Goal: Task Accomplishment & Management: Manage account settings

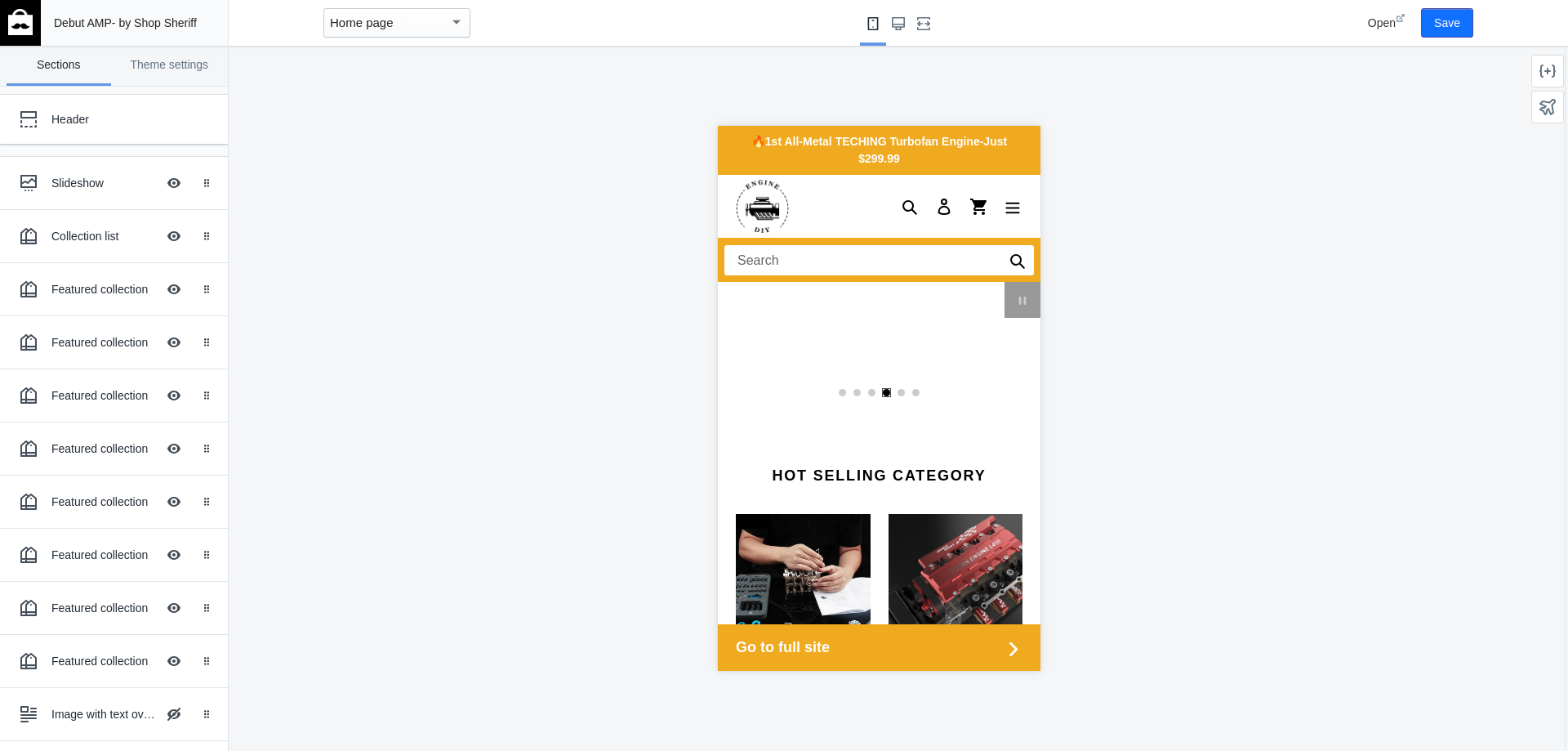
scroll to position [0, 1552]
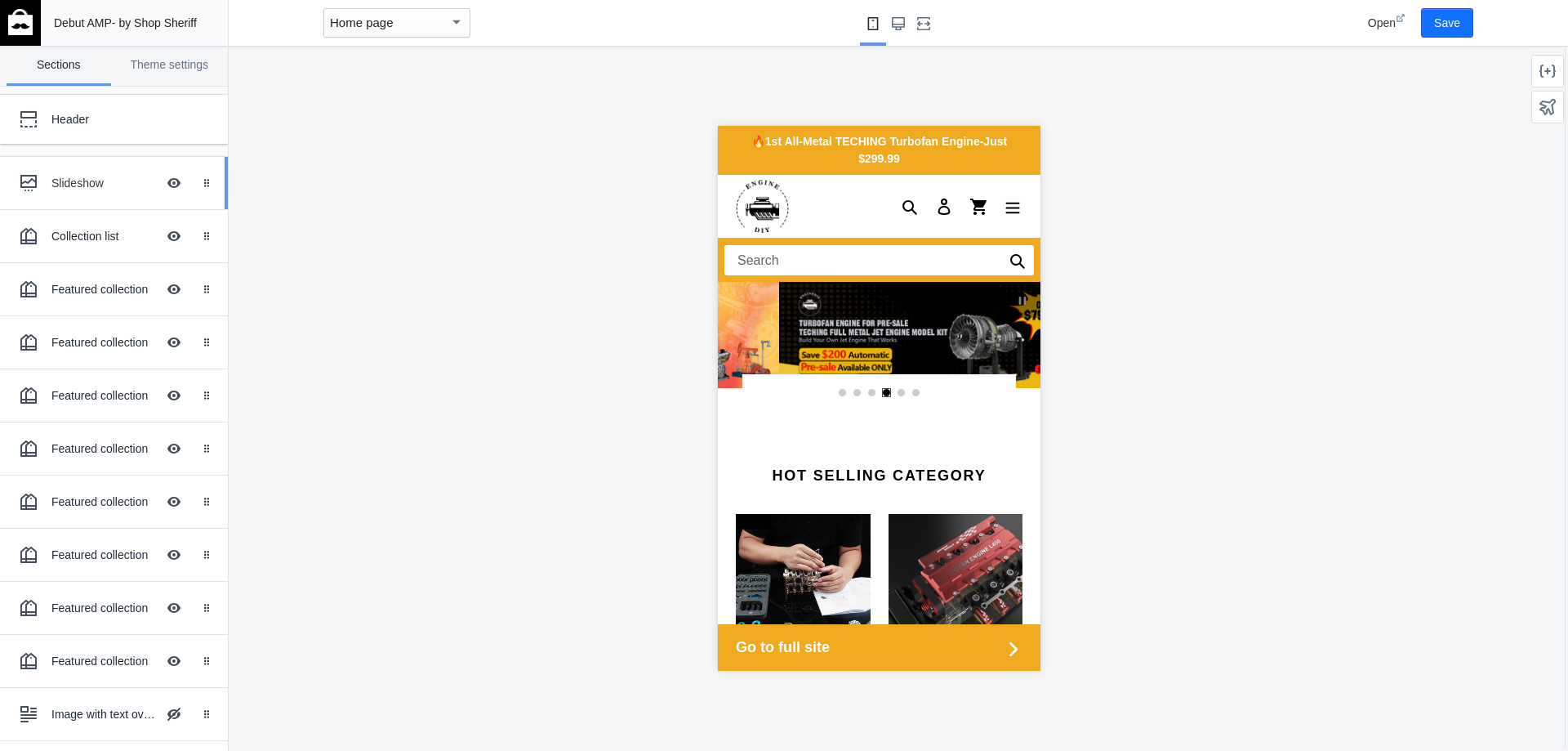
click at [105, 194] on div "Slideshow Hide Image with text overlay" at bounding box center [102, 183] width 180 height 36
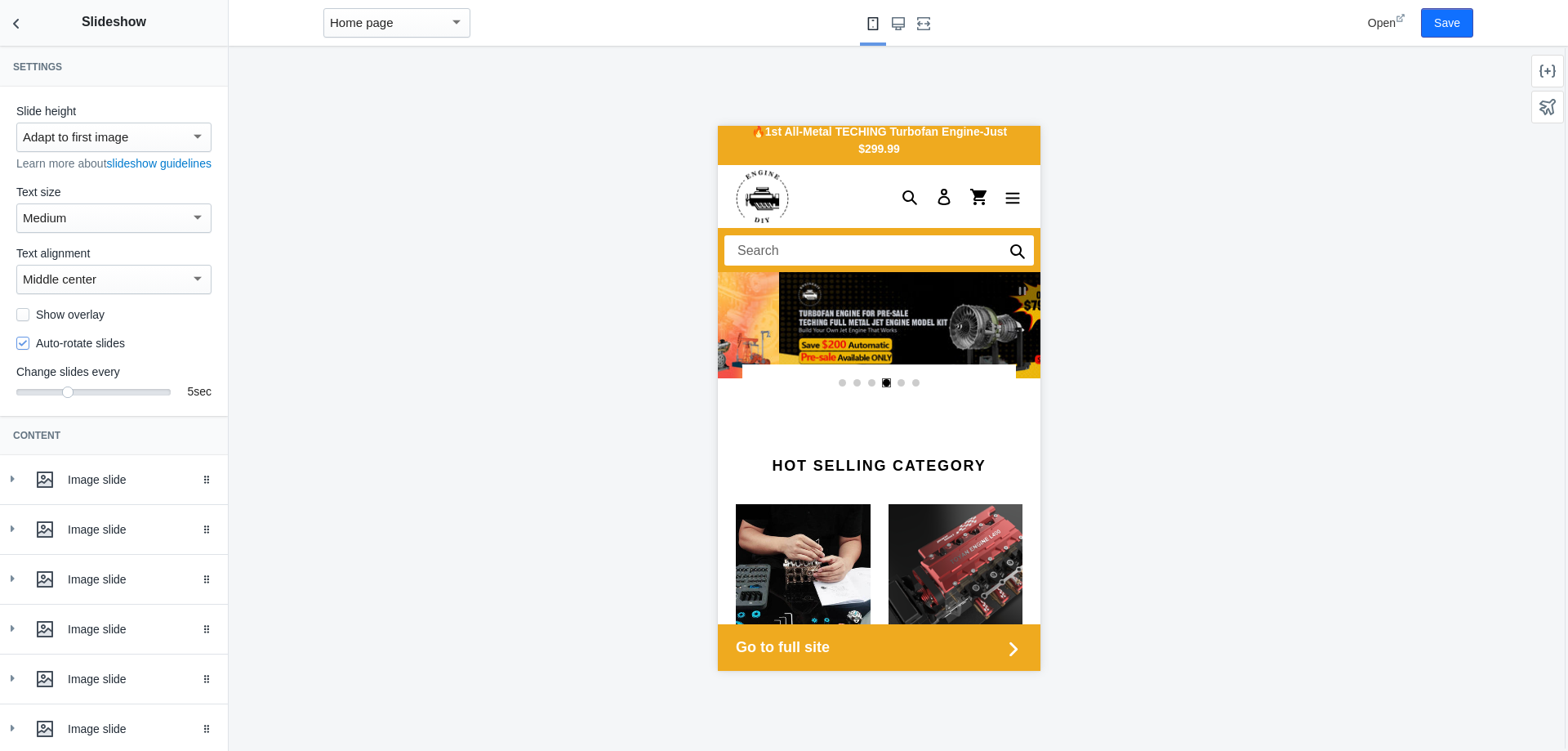
scroll to position [0, 0]
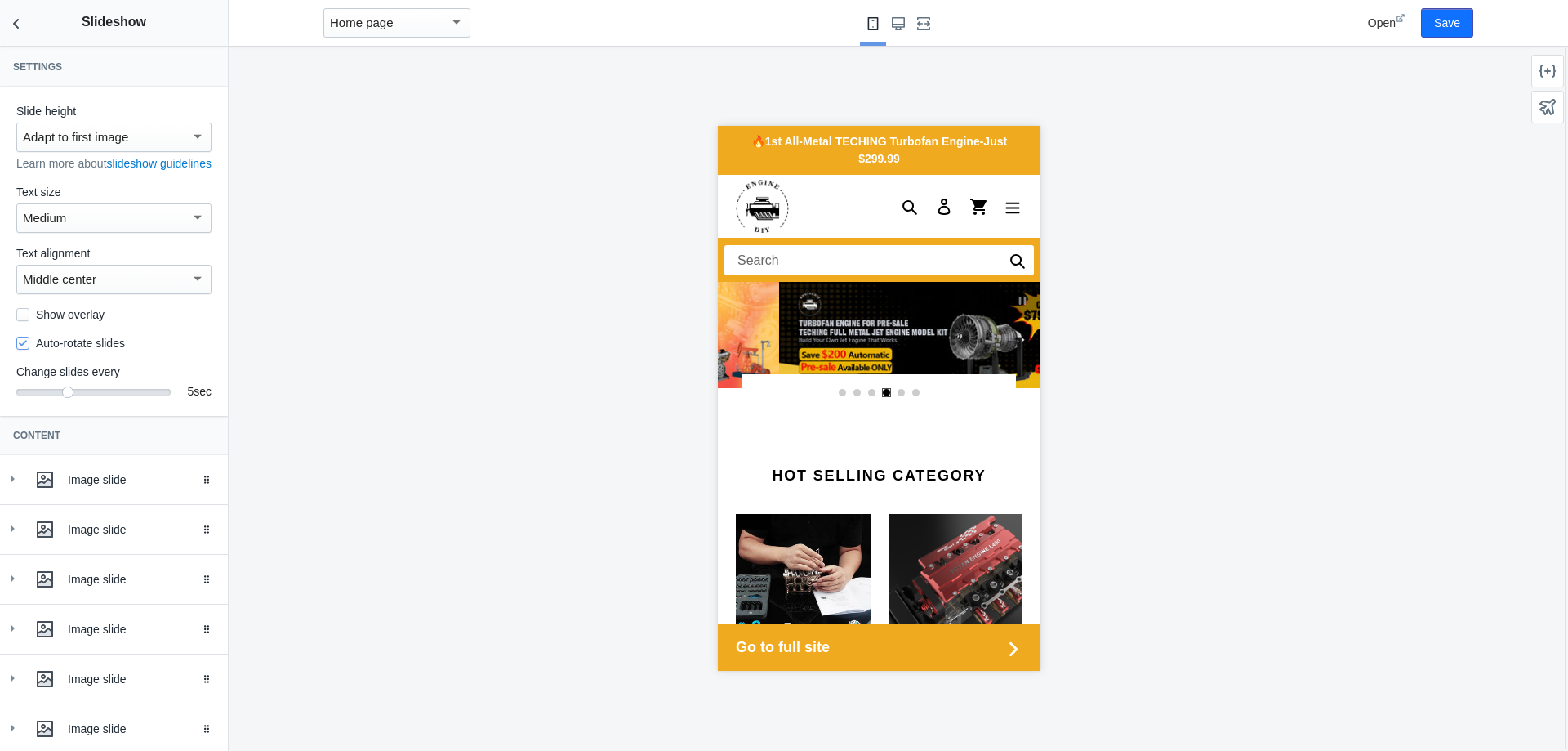
click at [839, 392] on link "Select slide 1" at bounding box center [842, 393] width 8 height 8
click at [778, 325] on link "slideshow" at bounding box center [939, 335] width 323 height 106
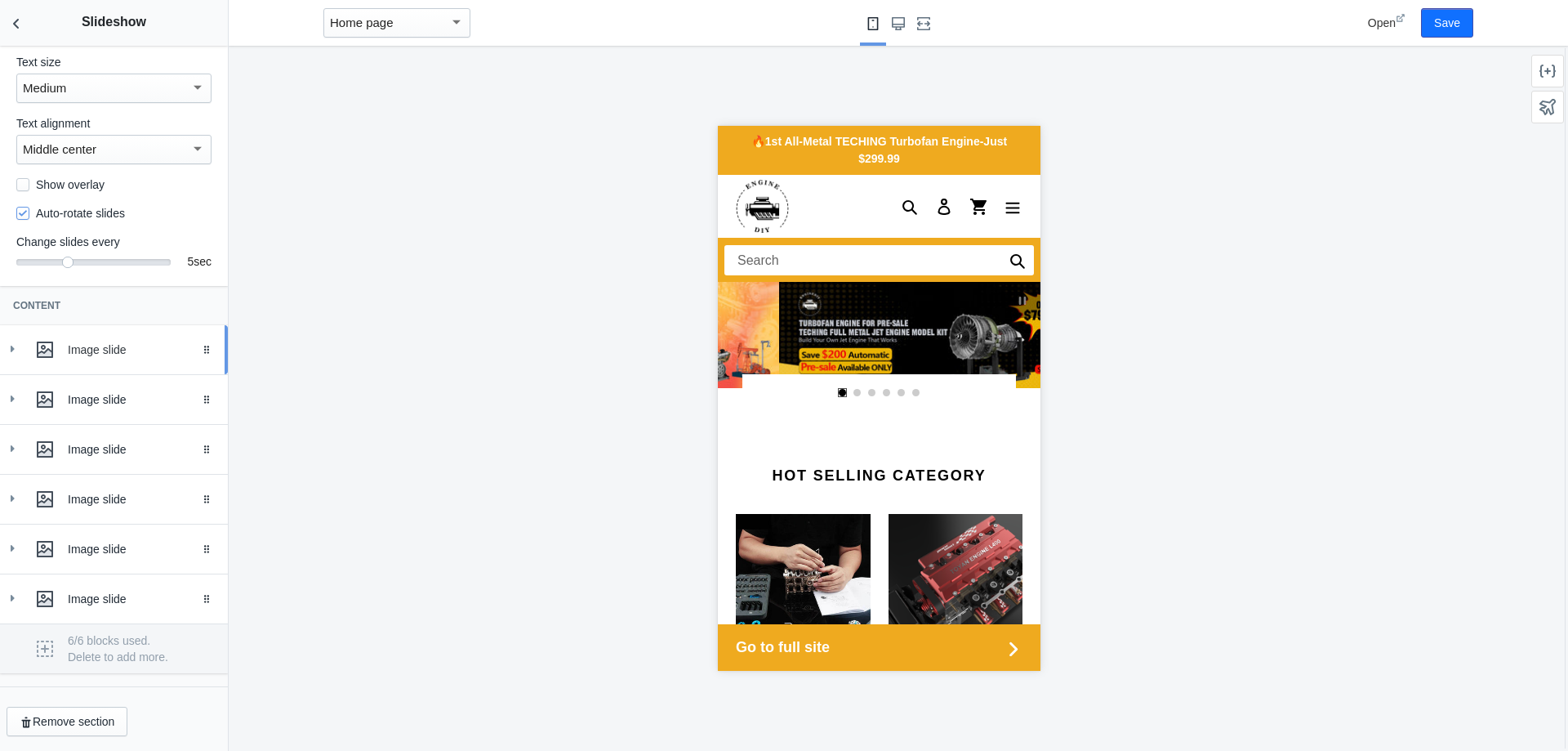
scroll to position [146, 0]
click at [143, 339] on div "Image slide" at bounding box center [114, 349] width 203 height 33
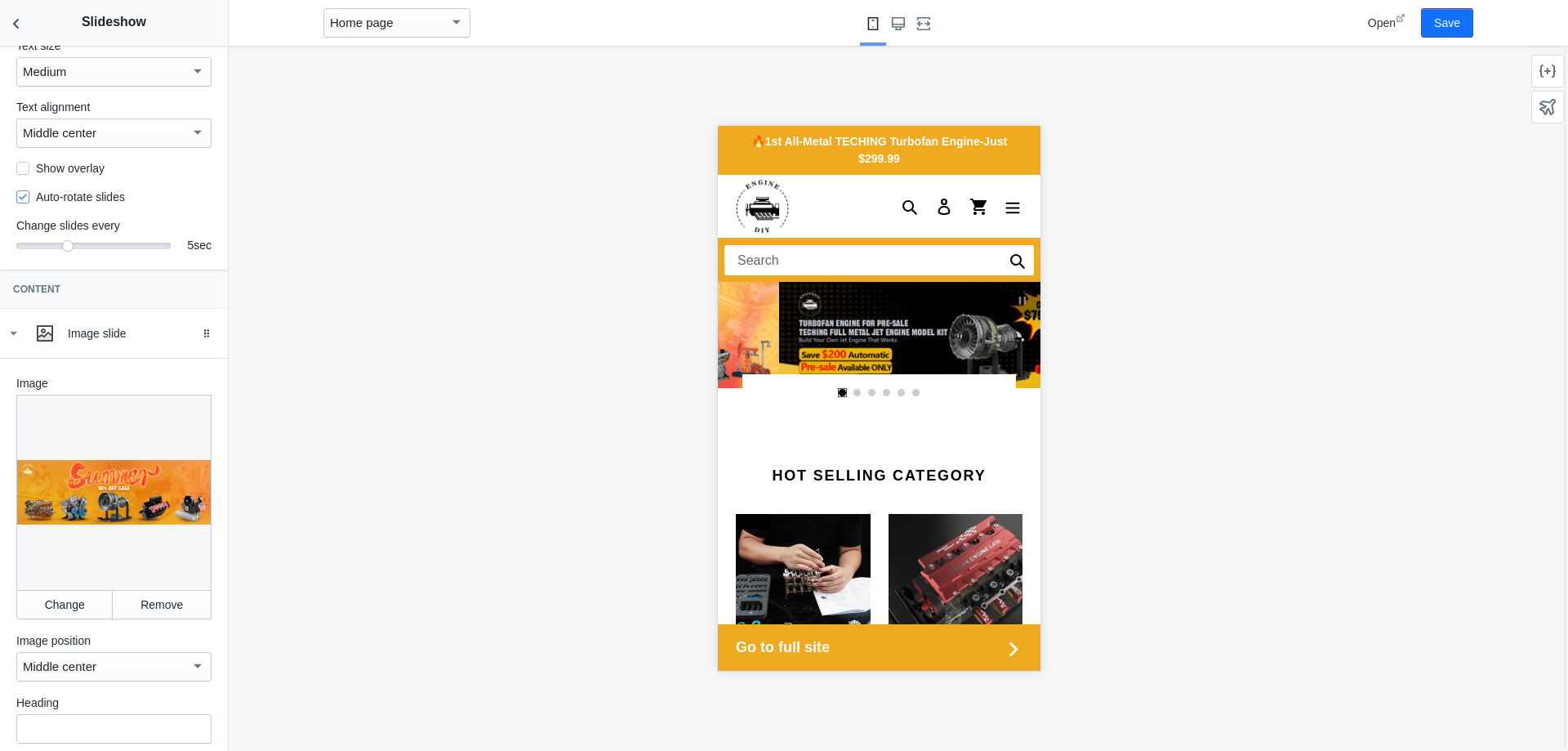
click at [175, 480] on div at bounding box center [114, 492] width 196 height 196
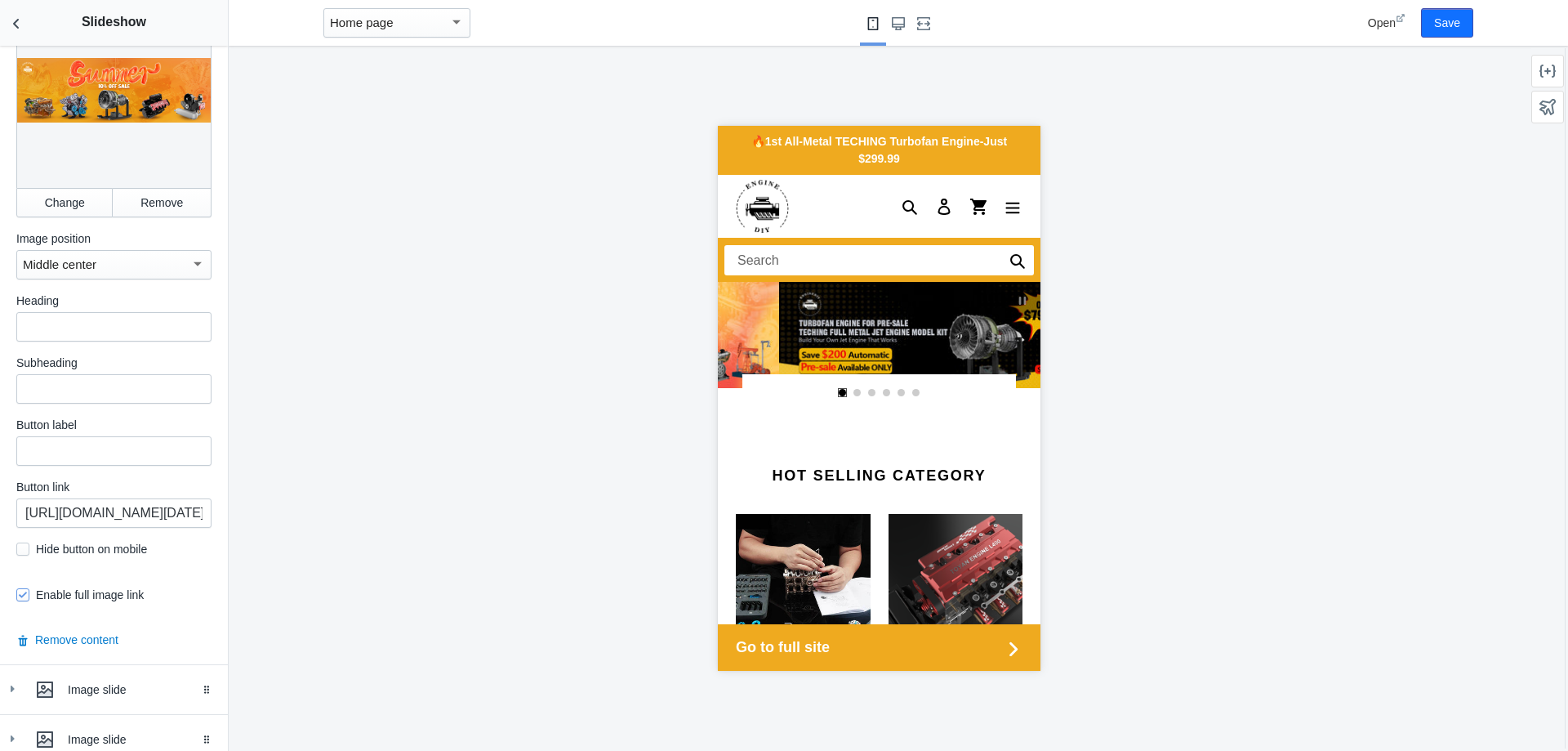
scroll to position [555, 0]
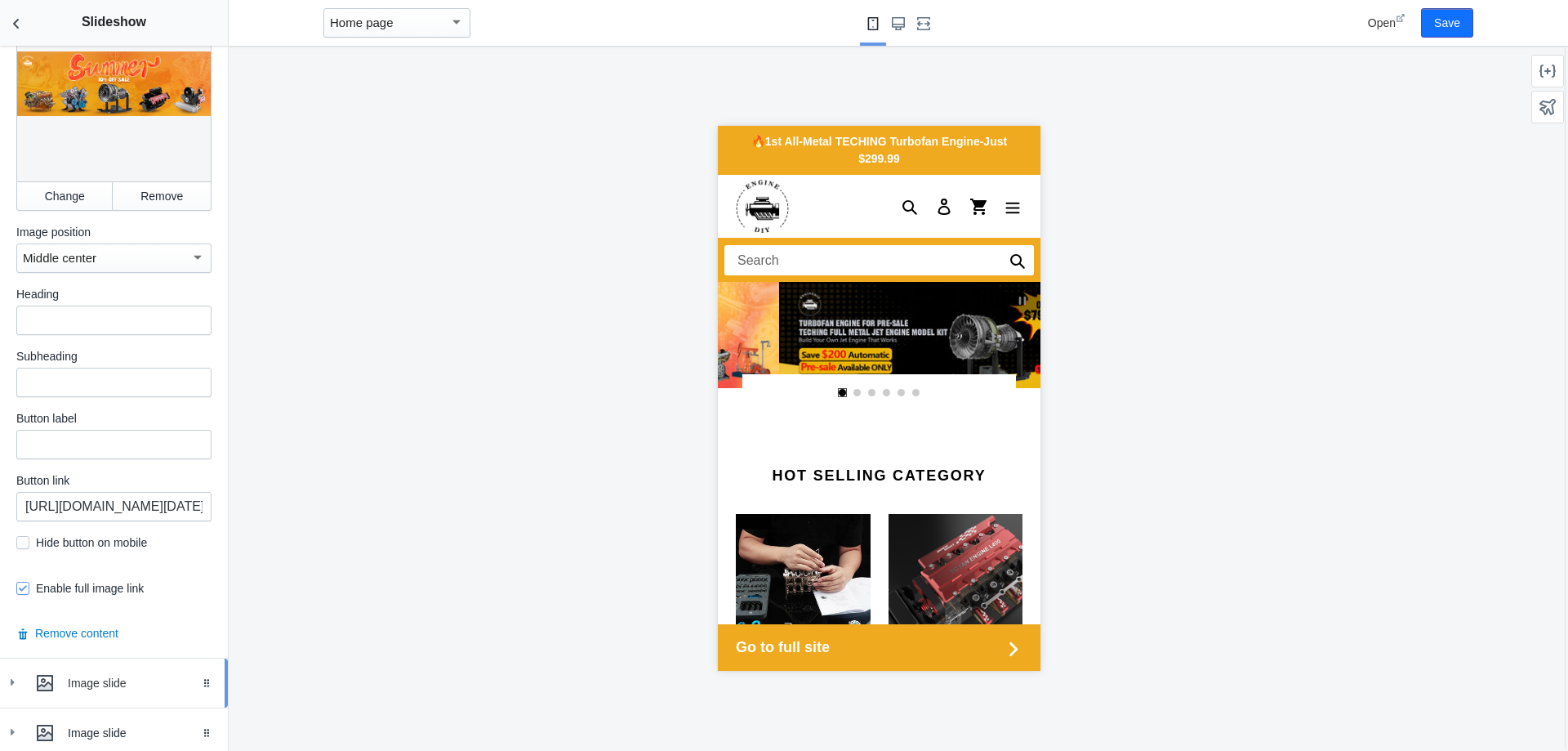
click at [113, 686] on div "Image slide" at bounding box center [141, 682] width 148 height 16
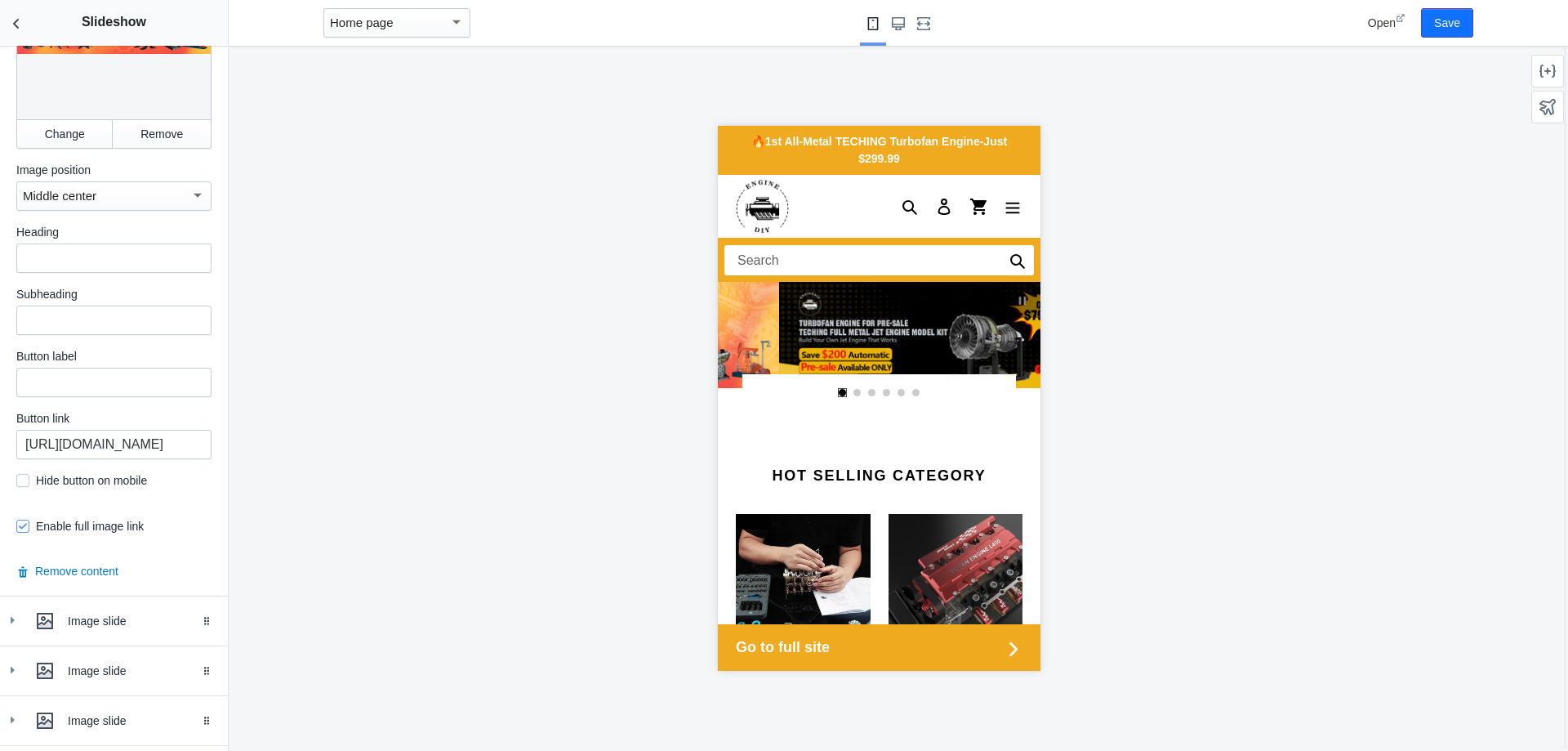
scroll to position [1453, 0]
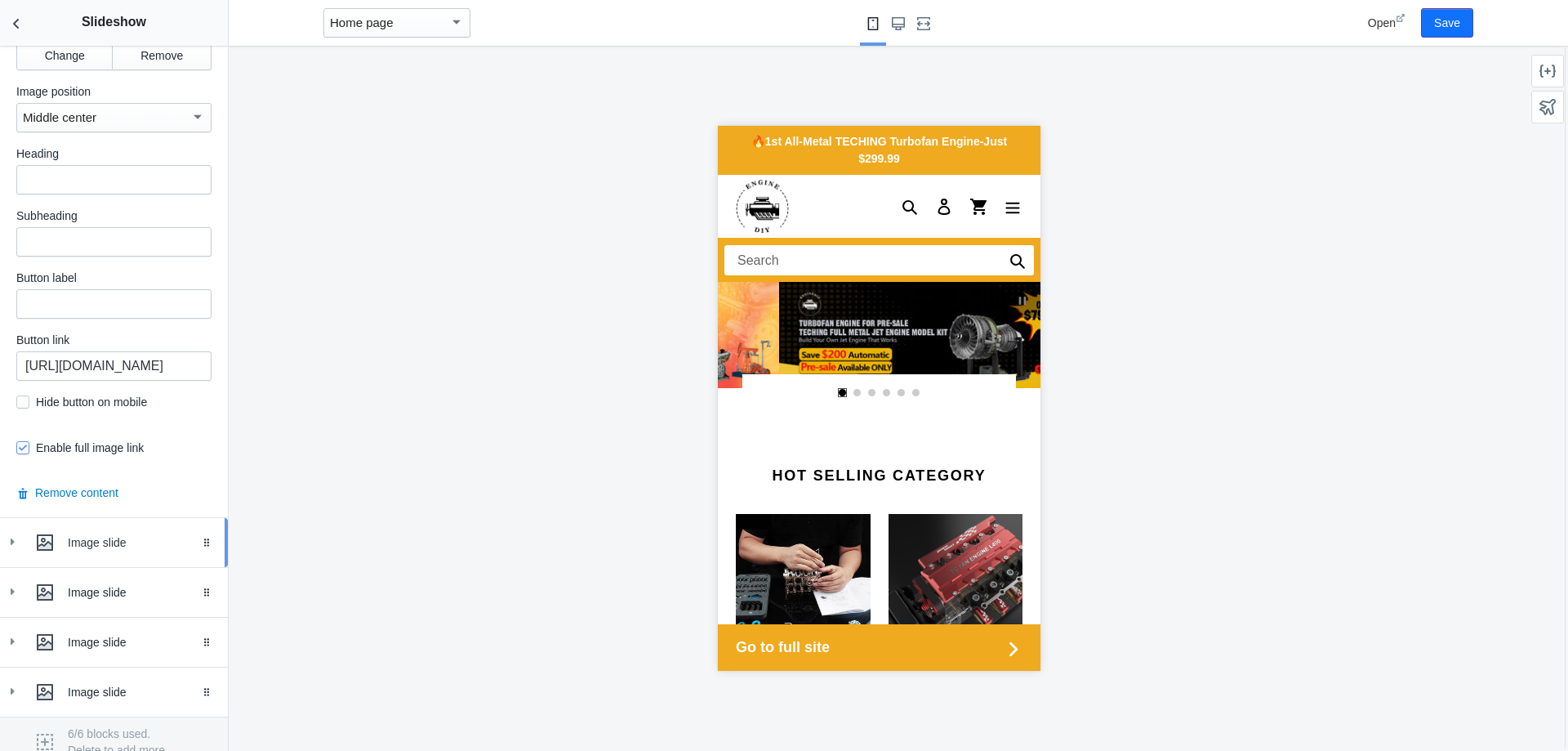
click at [111, 540] on div "Image slide" at bounding box center [141, 542] width 148 height 16
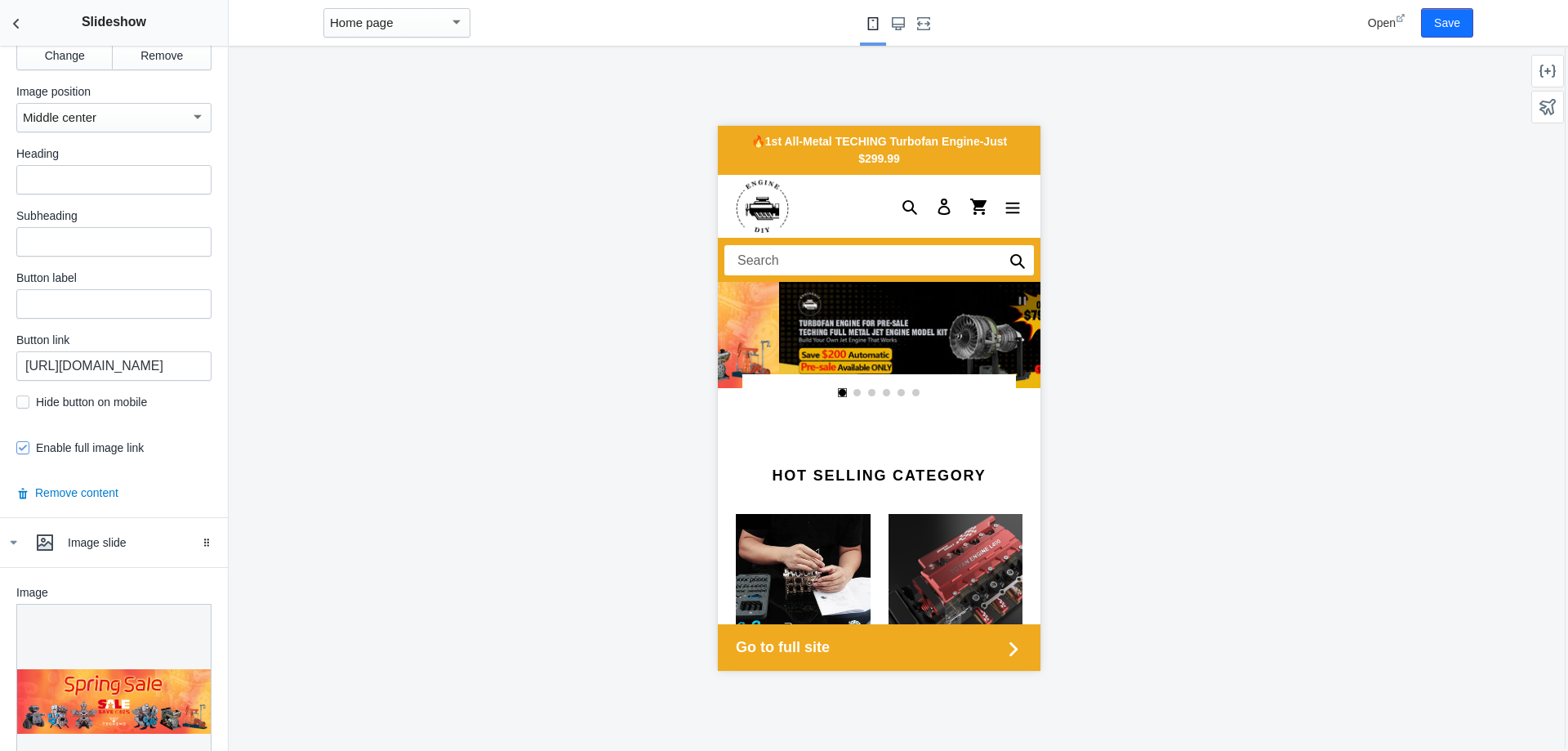
scroll to position [1617, 0]
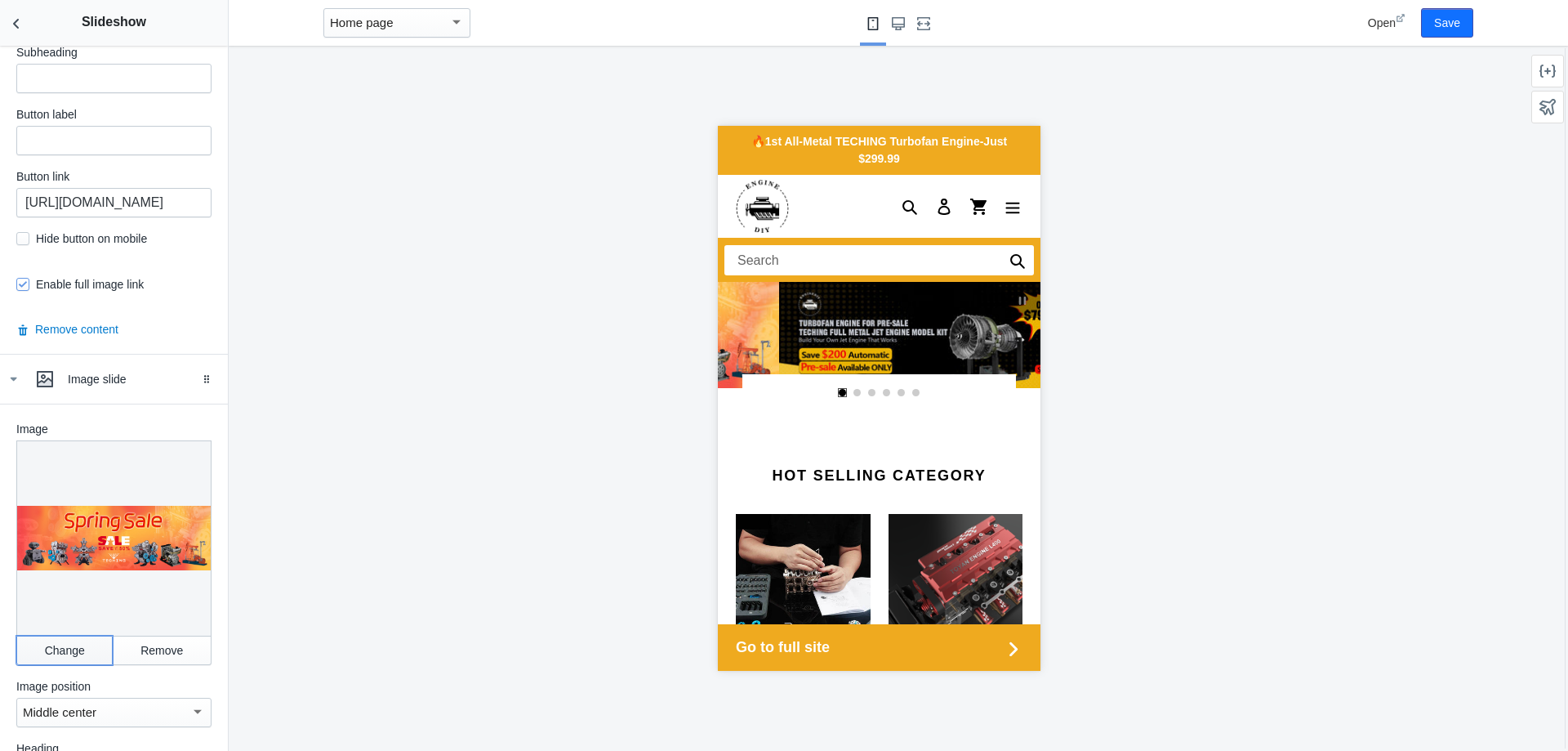
click at [68, 636] on button "Change" at bounding box center [64, 650] width 96 height 30
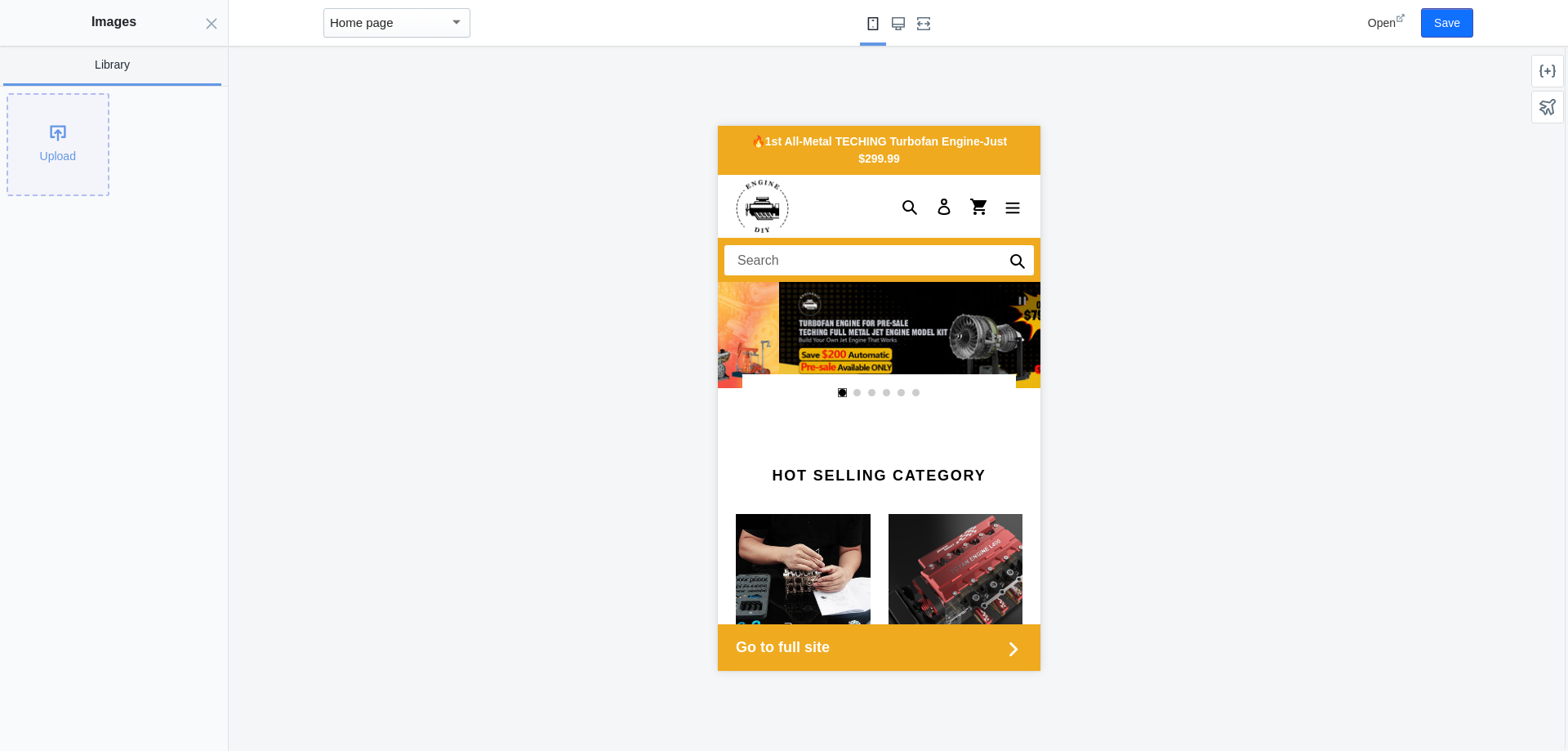
click at [40, 152] on div "Upload" at bounding box center [58, 144] width 99 height 99
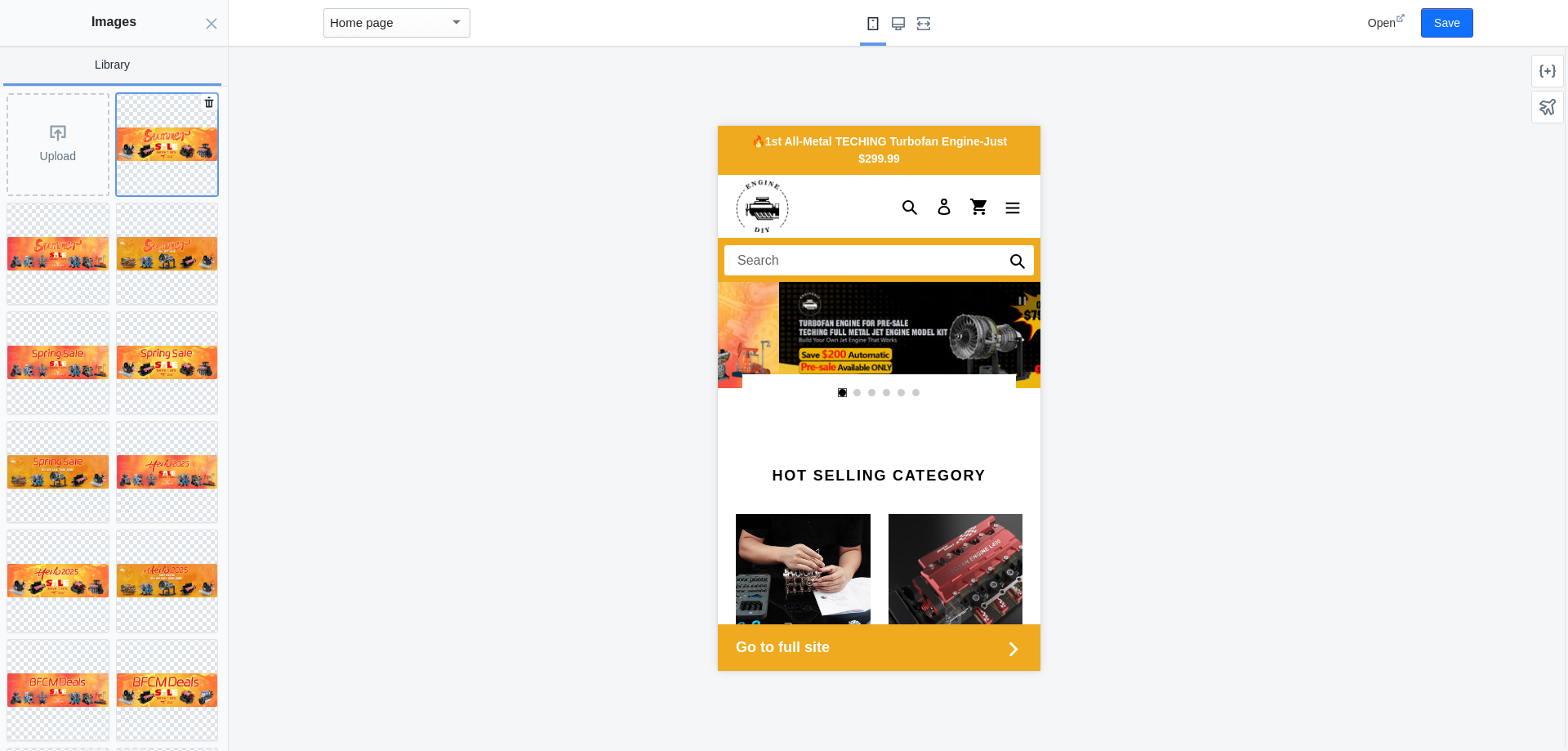
click at [180, 148] on img at bounding box center [168, 144] width 101 height 34
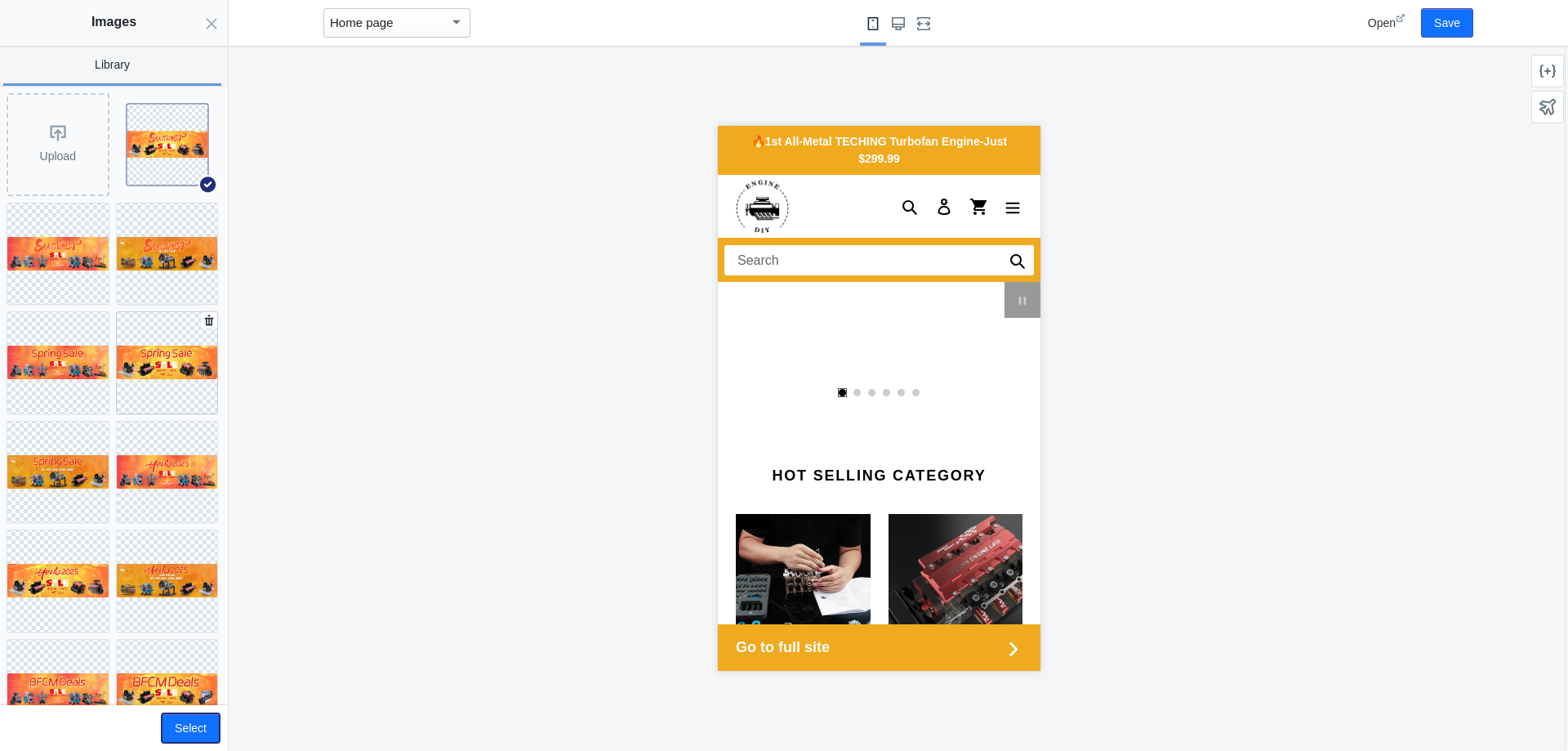
click at [194, 729] on button "Select" at bounding box center [191, 727] width 58 height 30
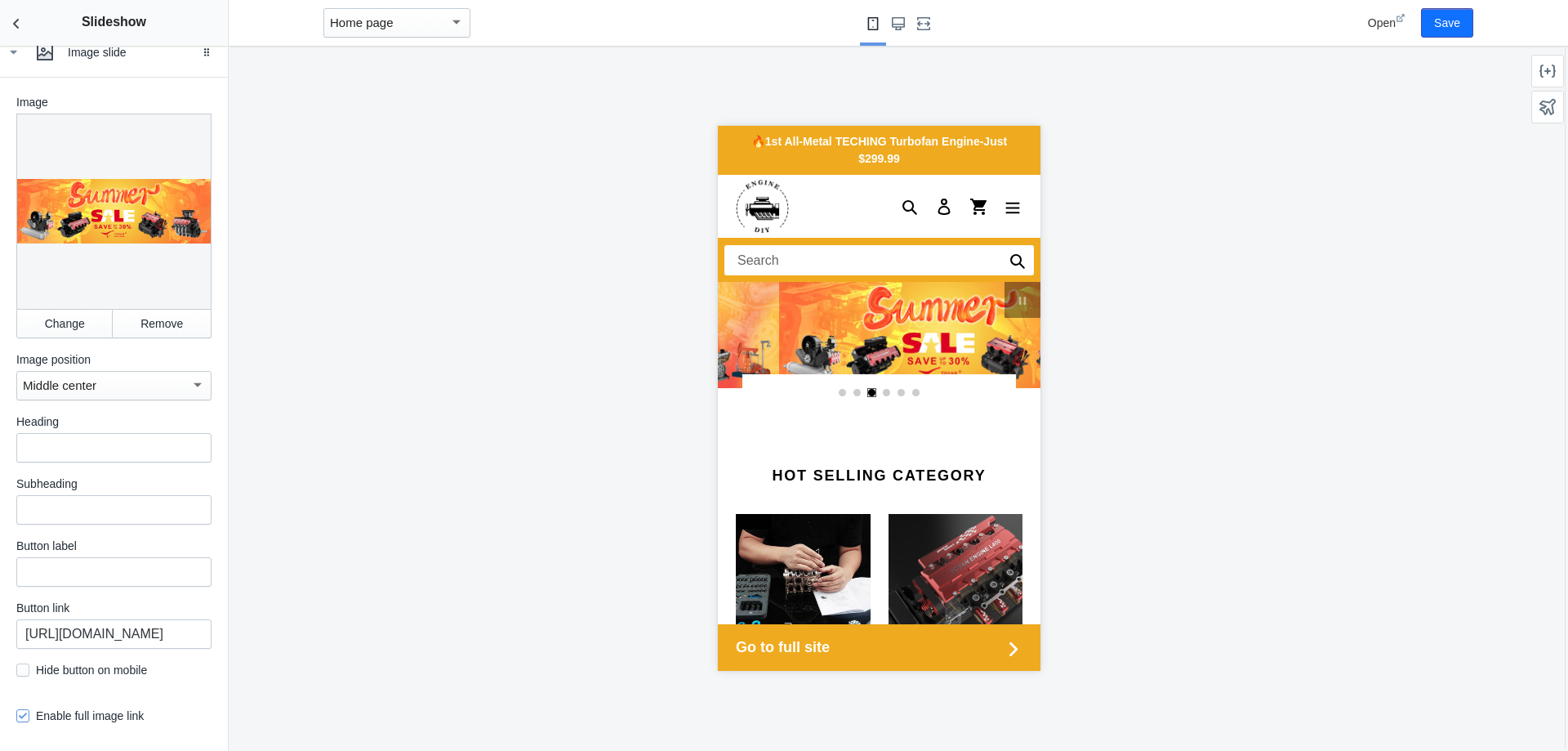
scroll to position [2025, 0]
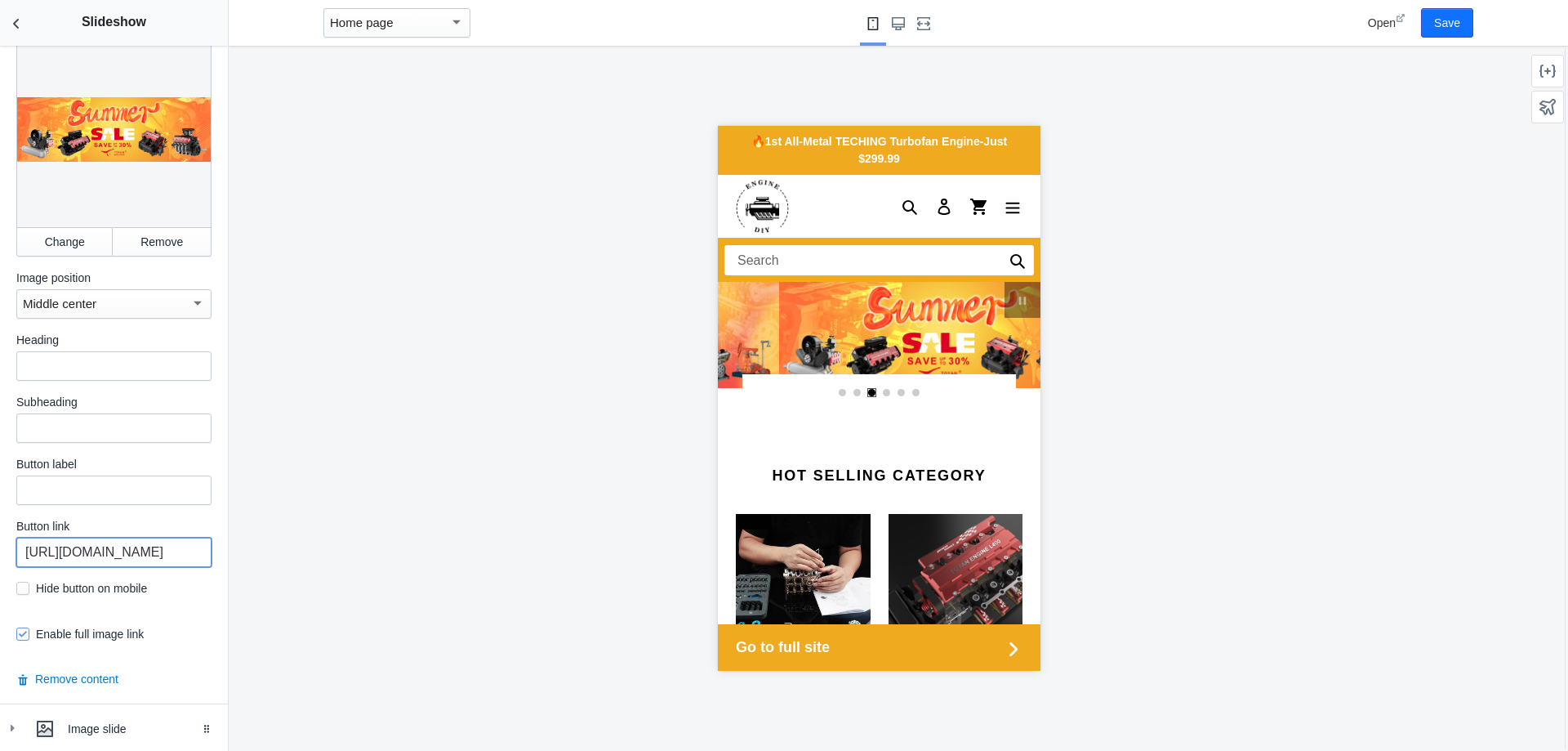
click at [172, 540] on input "[URL][DOMAIN_NAME]" at bounding box center [114, 552] width 196 height 30
drag, startPoint x: 172, startPoint y: 534, endPoint x: 243, endPoint y: 539, distance: 71.2
click at [243, 539] on main "Debut AMP - by Shop Sheriff Save Sections Theme settings Header Slideshow Hide …" at bounding box center [784, 375] width 1568 height 751
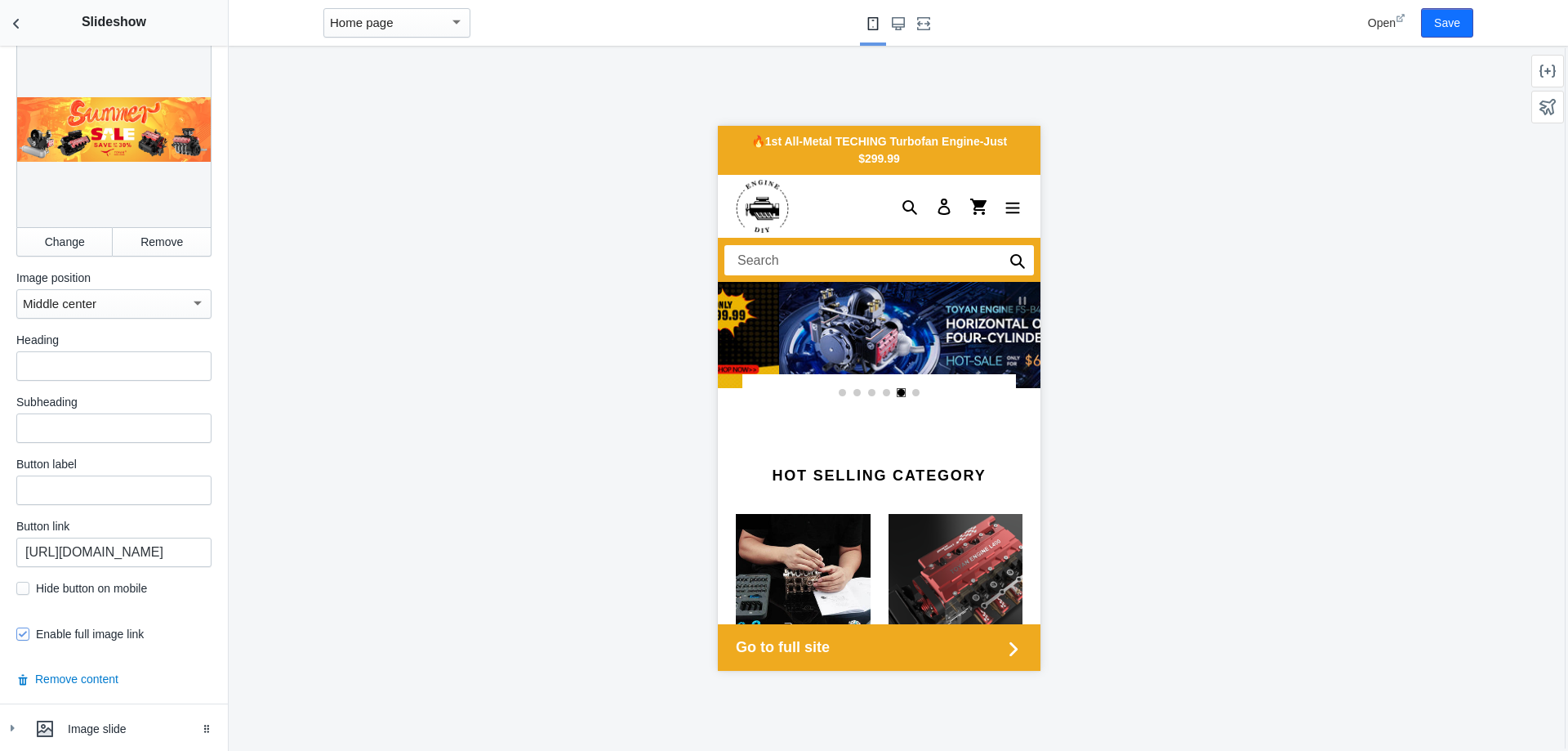
scroll to position [0, 0]
click at [143, 131] on div at bounding box center [114, 130] width 196 height 196
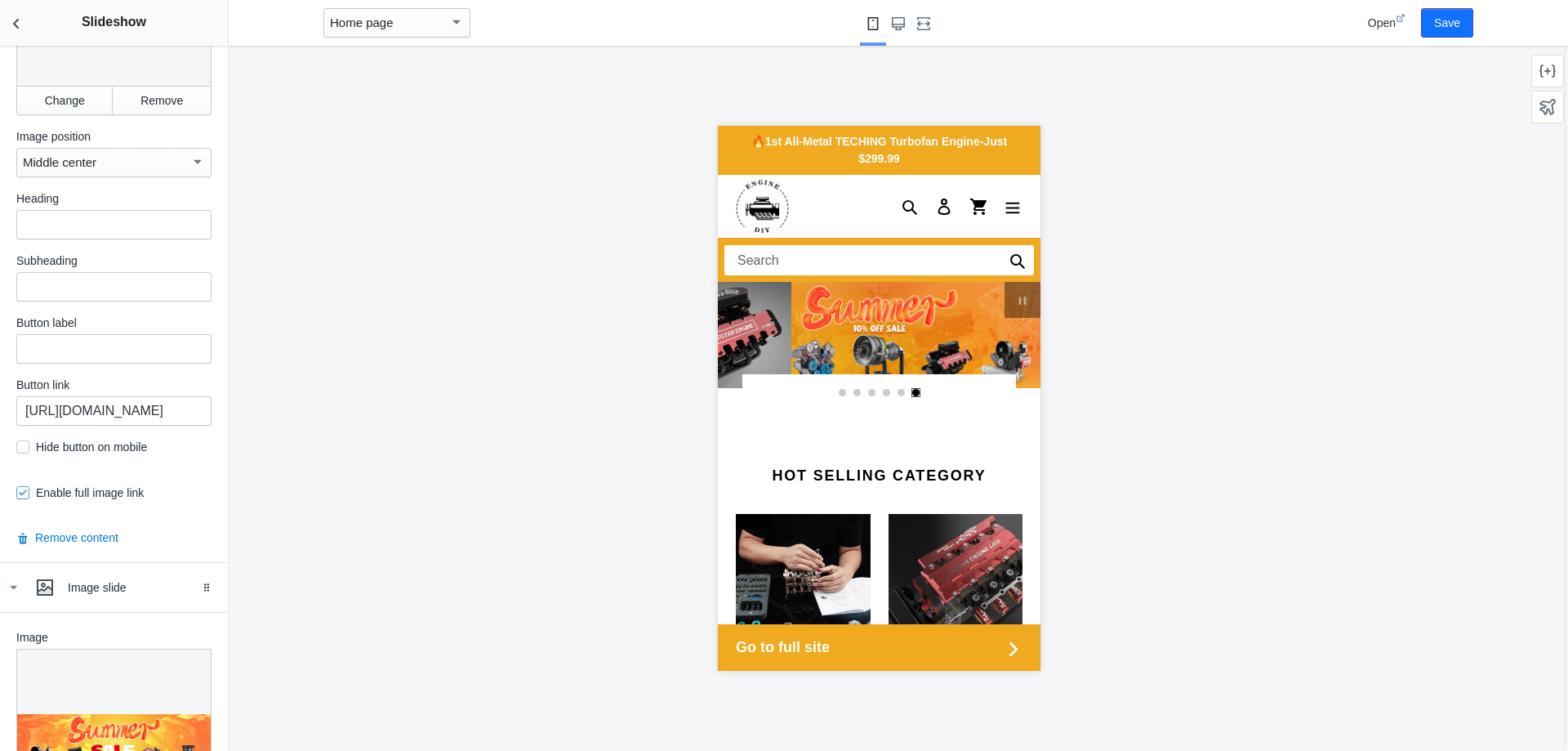
scroll to position [0, 1552]
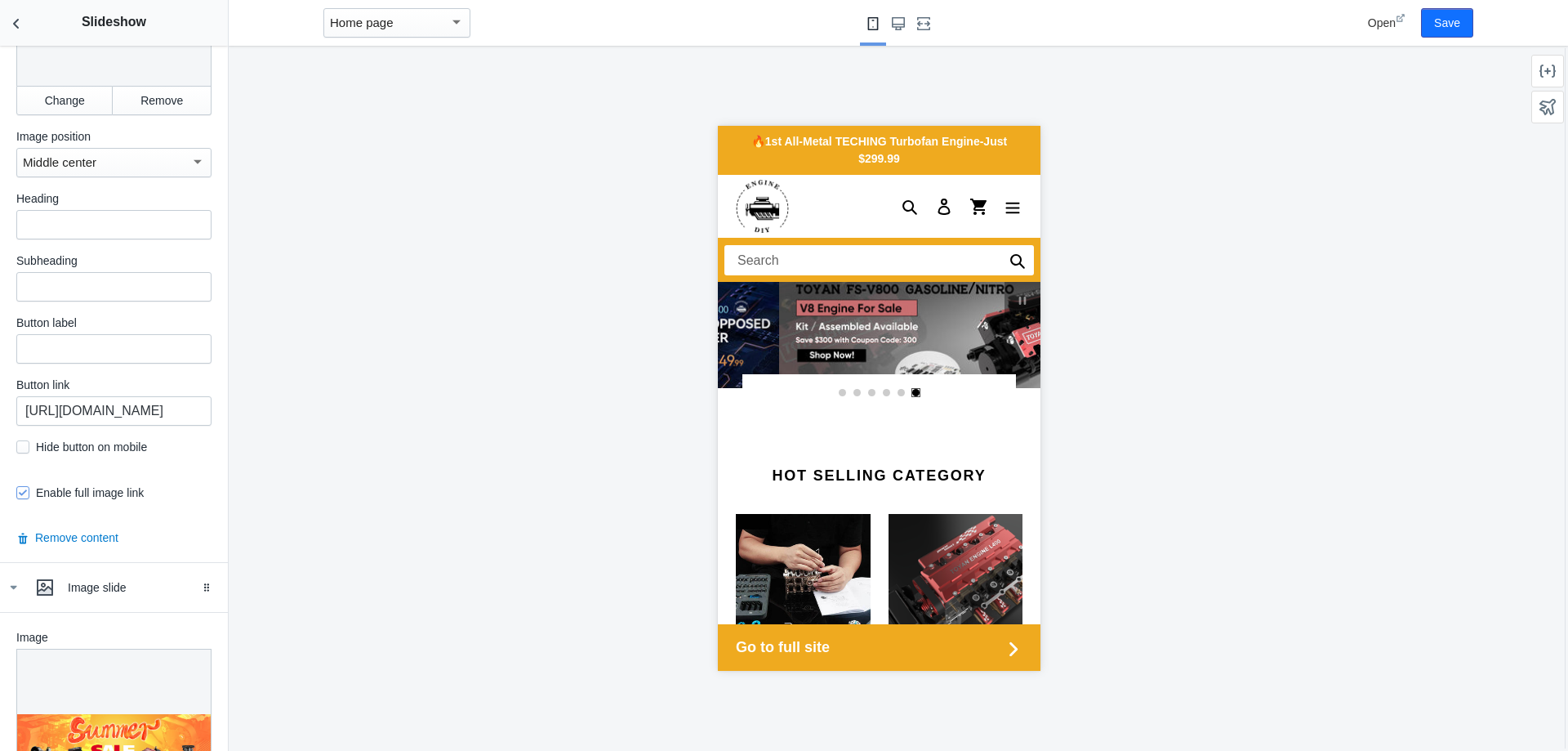
click at [161, 717] on div at bounding box center [114, 746] width 196 height 196
click at [162, 708] on div at bounding box center [114, 746] width 196 height 196
click at [161, 704] on div at bounding box center [114, 746] width 196 height 196
click at [192, 573] on div "Drag to reorder" at bounding box center [210, 587] width 36 height 49
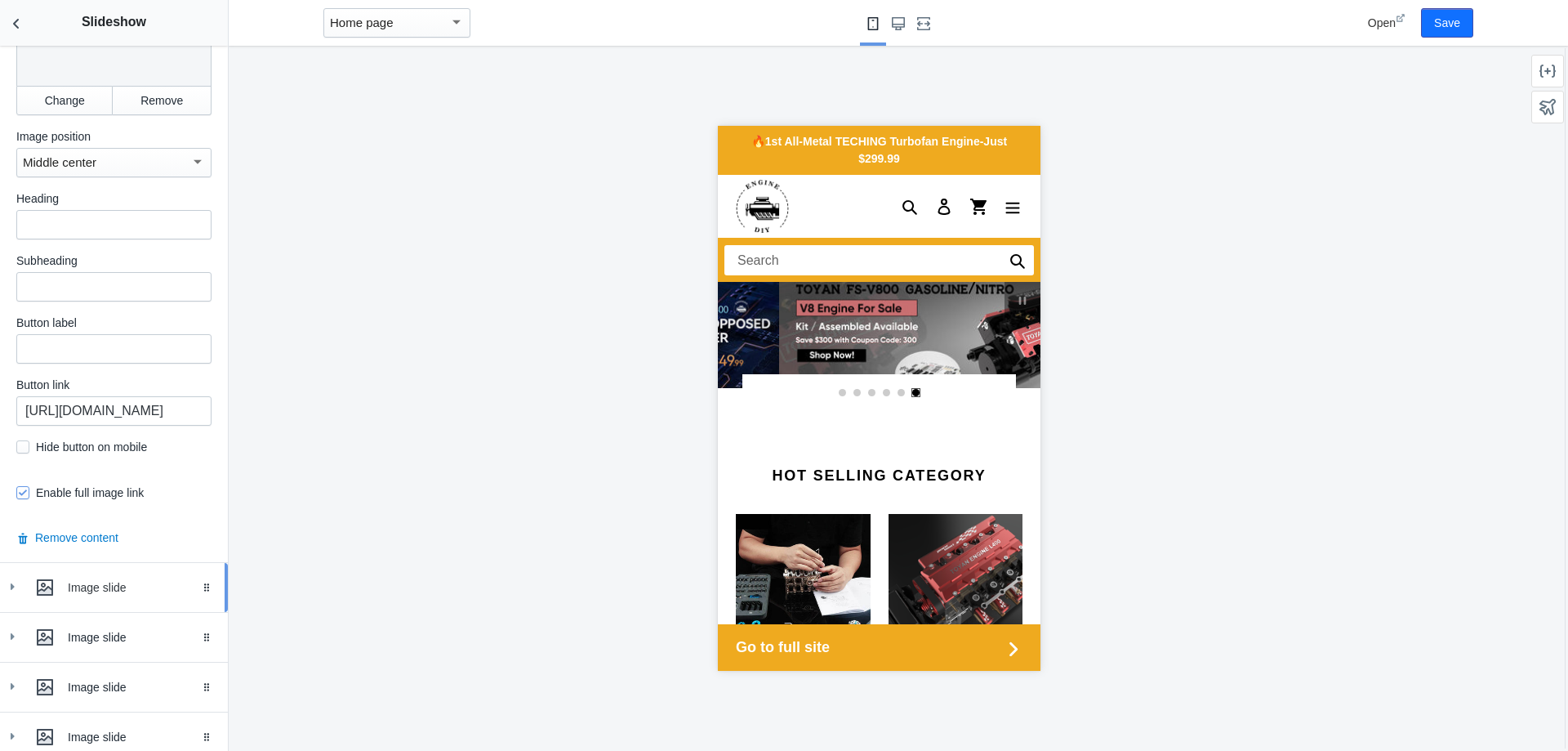
drag, startPoint x: 111, startPoint y: 579, endPoint x: 99, endPoint y: 580, distance: 12.0
click at [110, 579] on div "Image slide" at bounding box center [141, 587] width 148 height 16
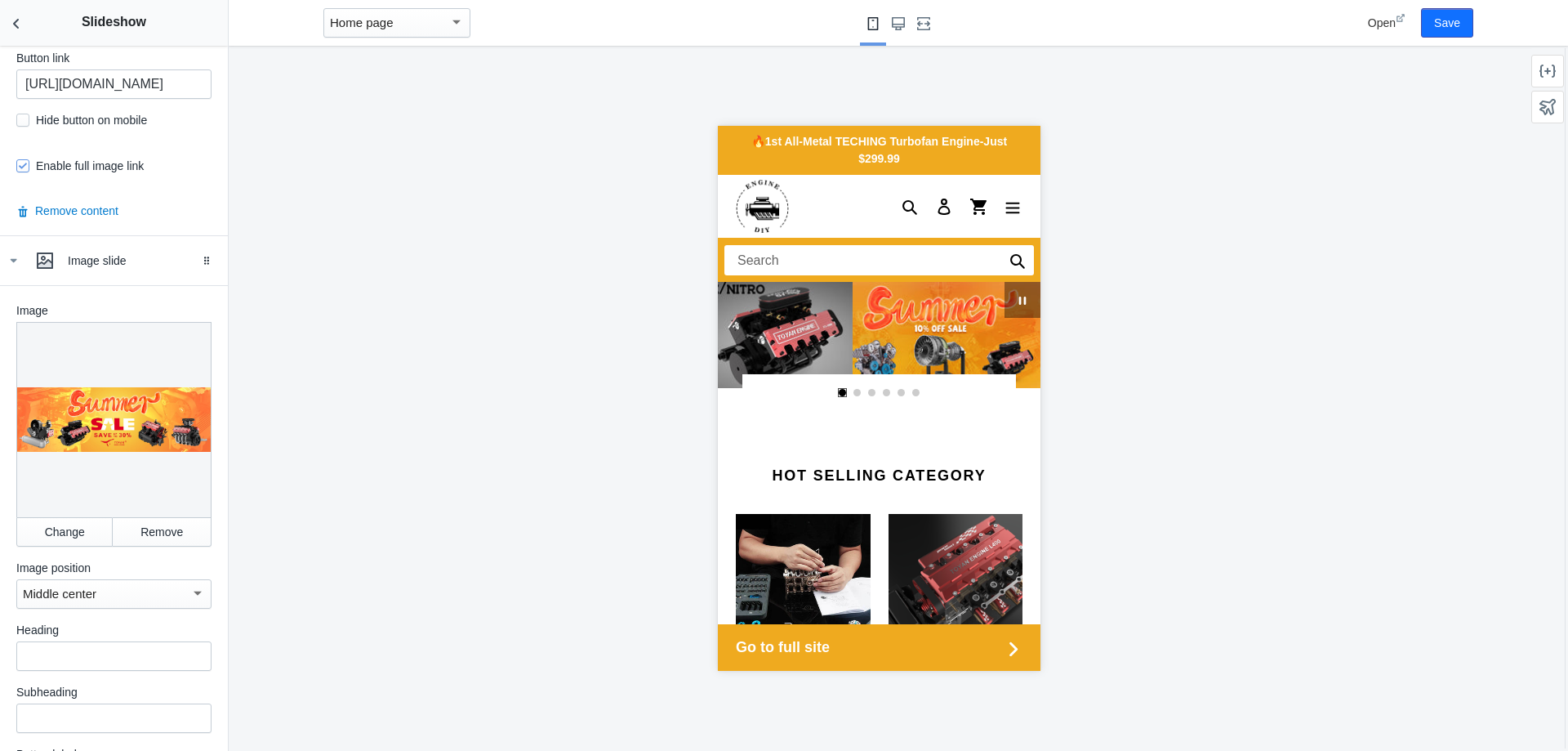
click at [1018, 302] on icon "slideshow" at bounding box center [1021, 301] width 8 height 8
click at [853, 389] on link "Select slide 2" at bounding box center [857, 393] width 8 height 8
click at [867, 392] on link "Select slide 3" at bounding box center [872, 393] width 8 height 8
click at [1018, 298] on span "Pause slideshow" at bounding box center [1022, 299] width 26 height 19
click at [1018, 298] on icon "slideshow" at bounding box center [1022, 301] width 8 height 8
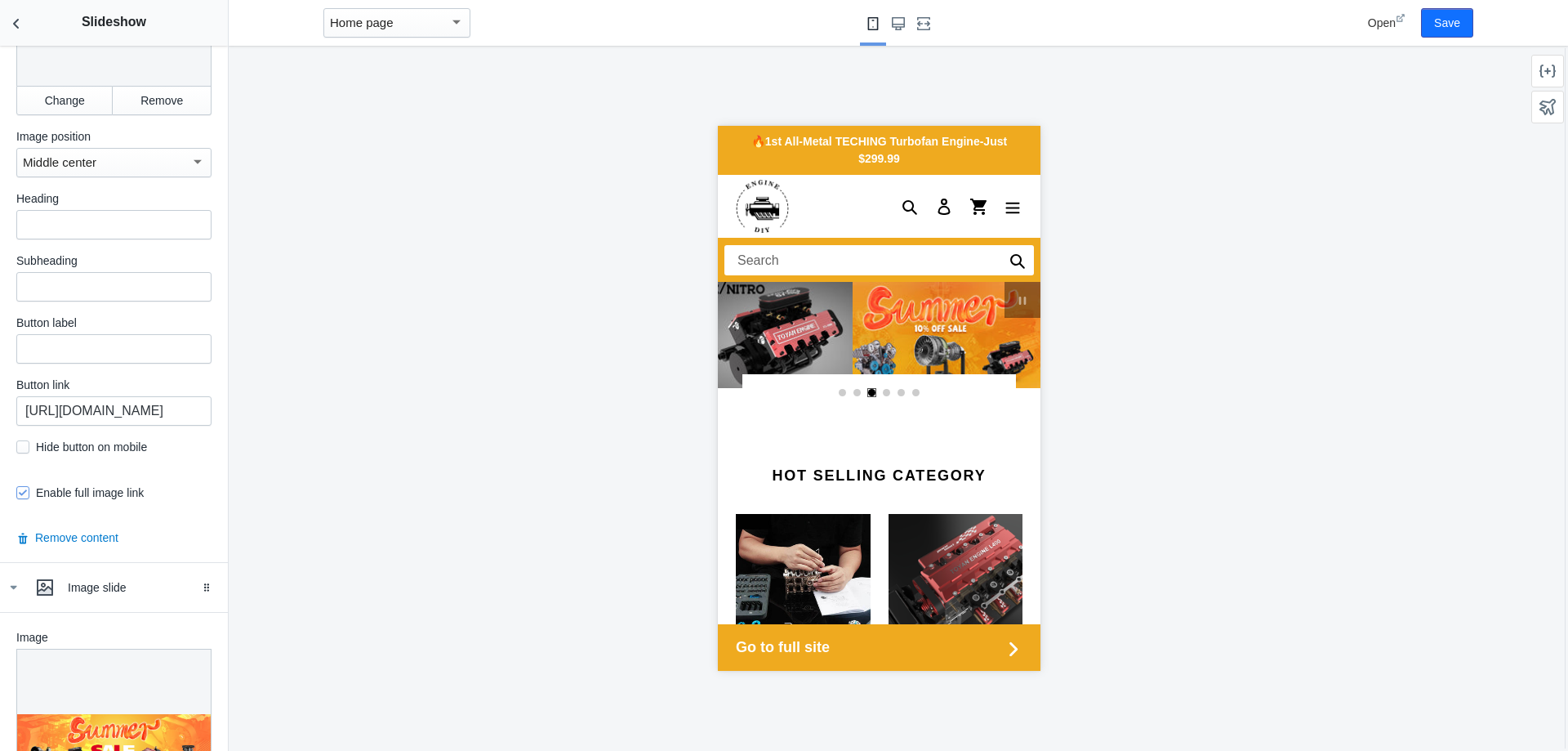
scroll to position [0, 132]
drag, startPoint x: 157, startPoint y: 405, endPoint x: 203, endPoint y: 401, distance: 46.2
click at [203, 401] on div "Image Change Remove Image position Middle center Heading Subheading Button labe…" at bounding box center [114, 208] width 228 height 708
click at [72, 91] on button "Change" at bounding box center [64, 100] width 96 height 30
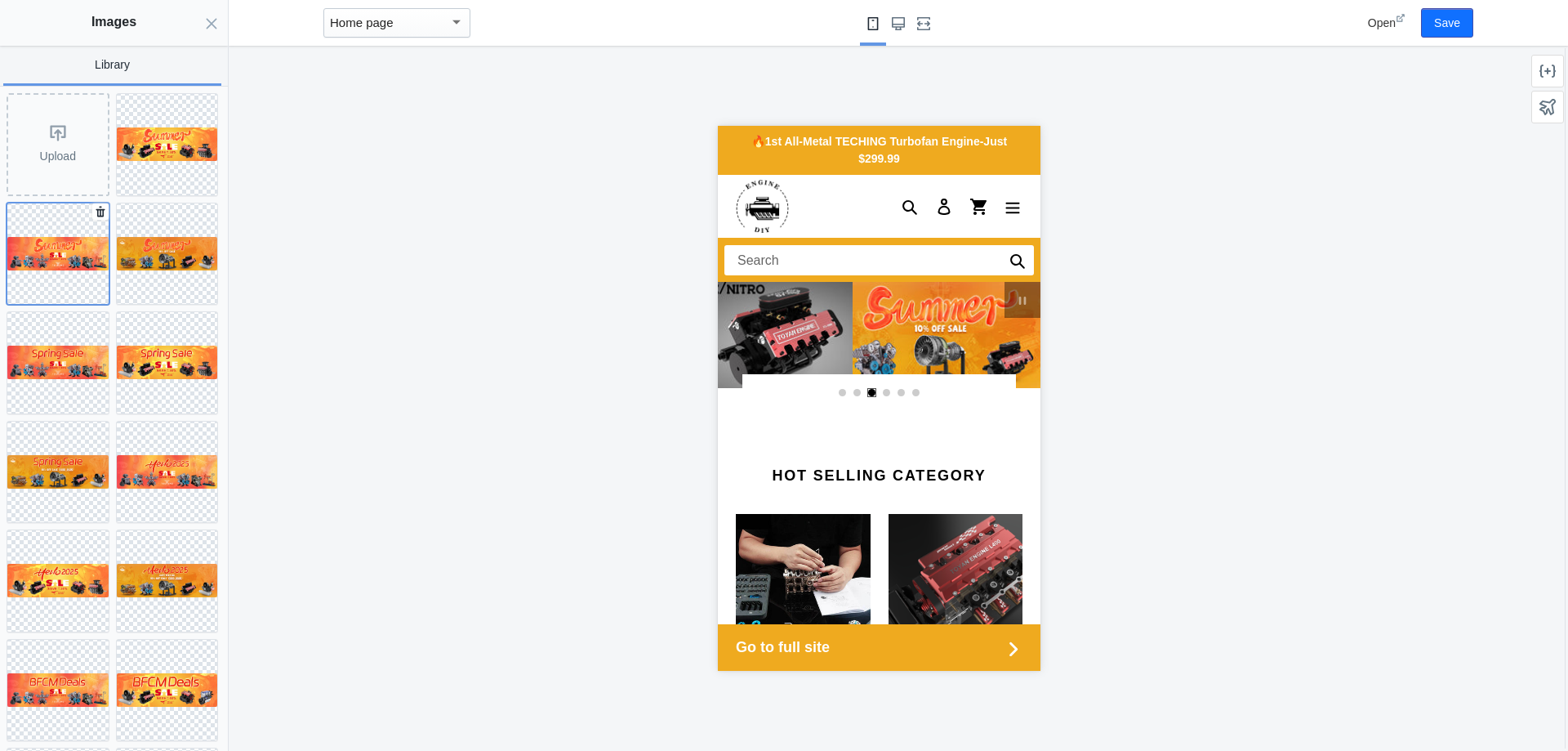
click at [62, 227] on button at bounding box center [58, 254] width 103 height 103
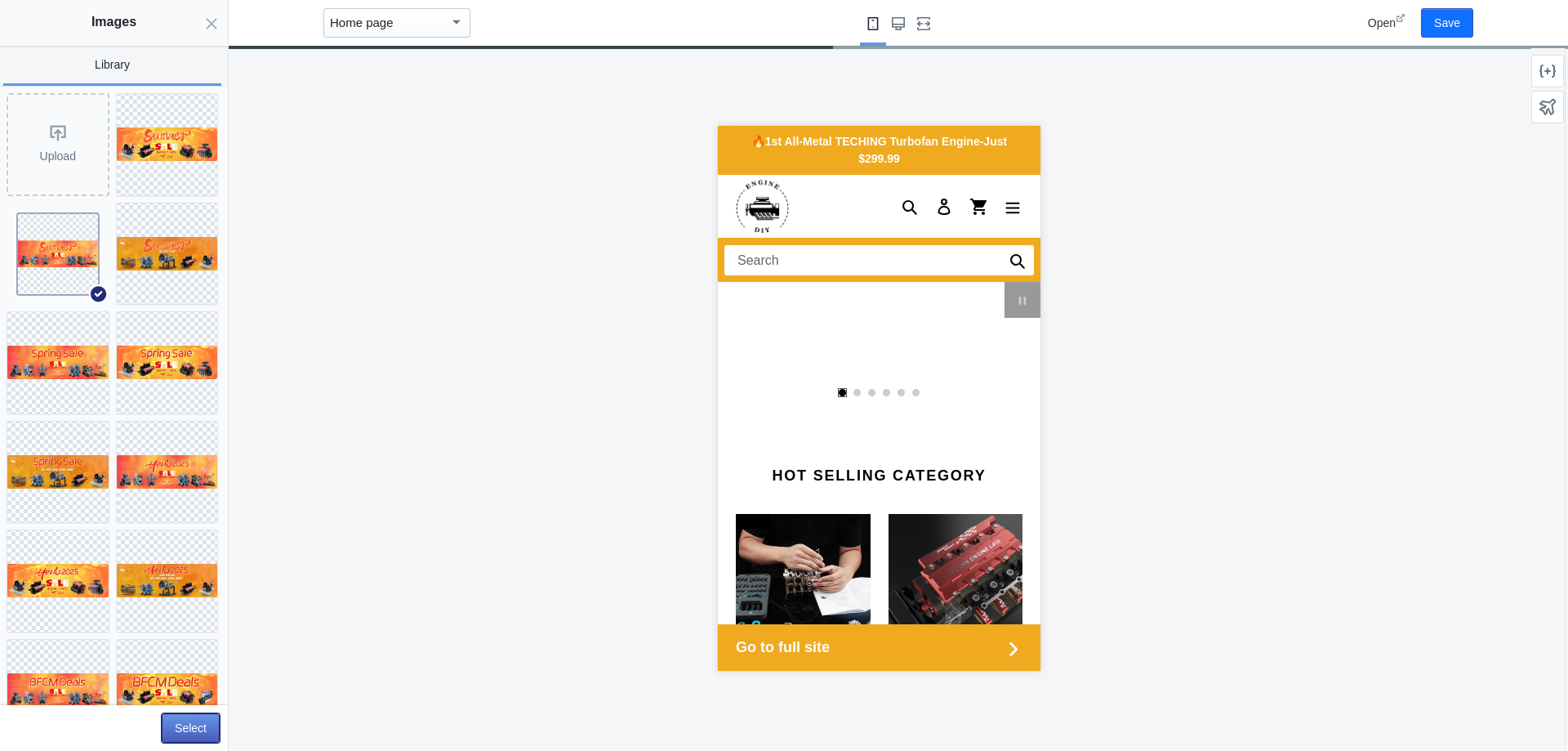
click at [196, 721] on button "Select" at bounding box center [191, 727] width 58 height 30
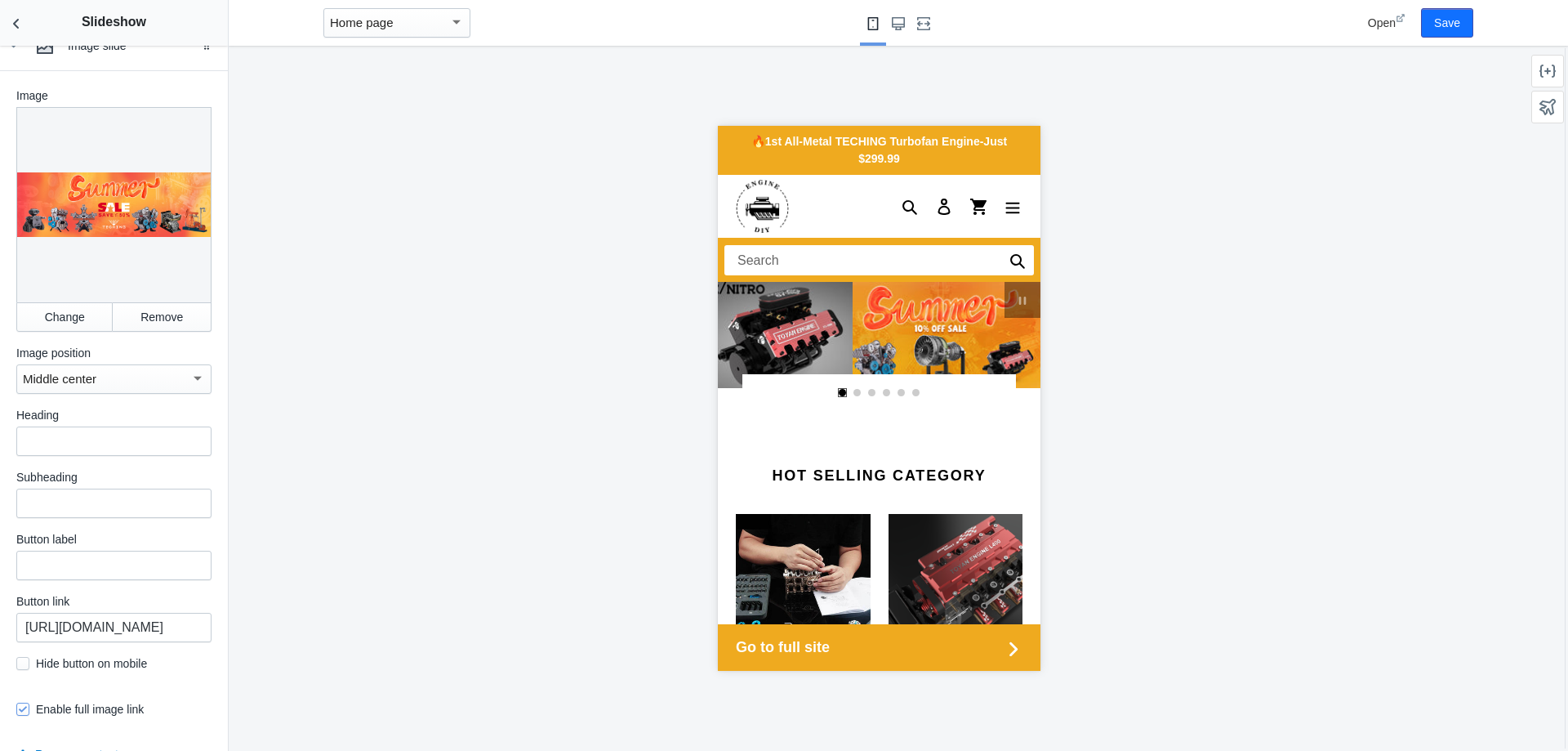
scroll to position [1163, 0]
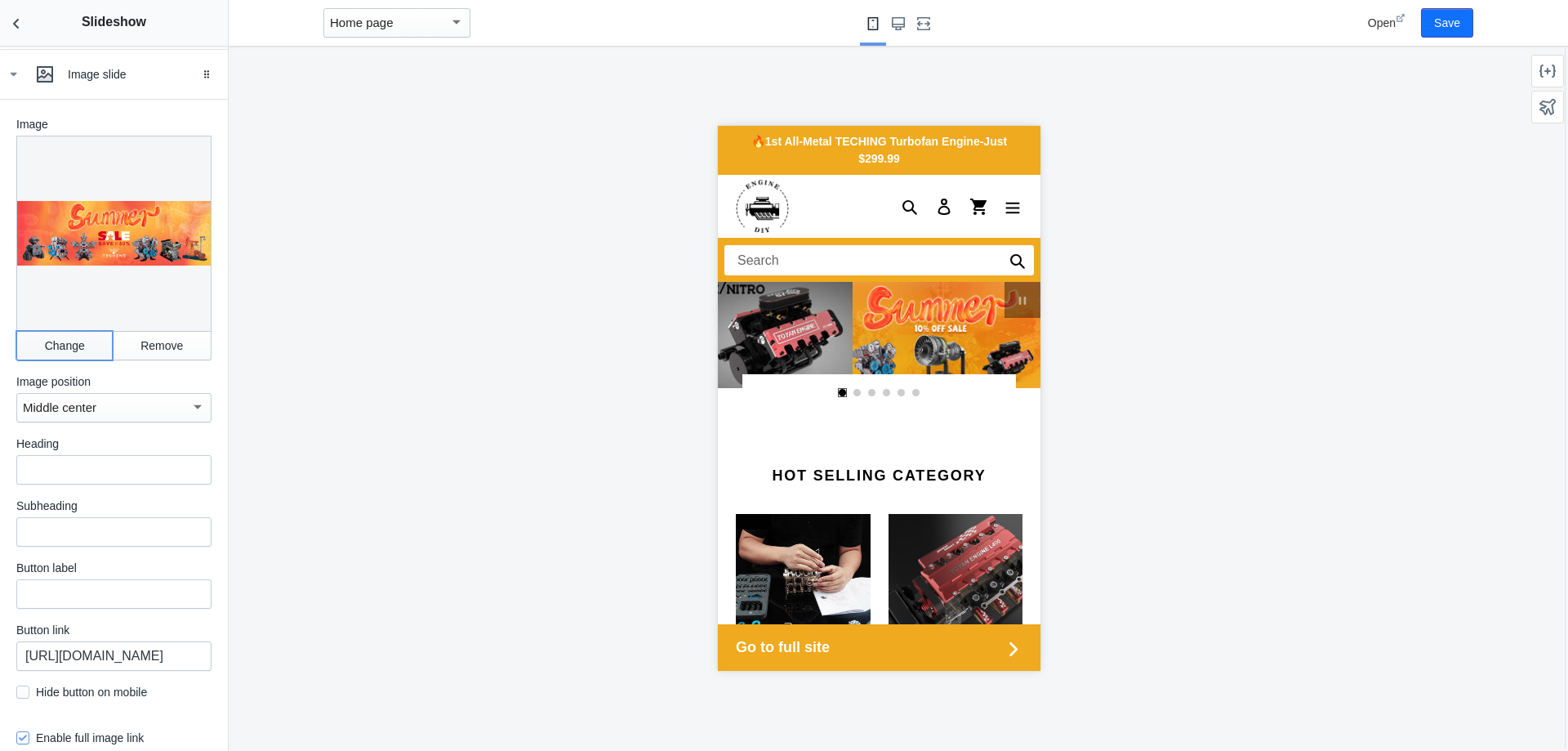
click at [79, 337] on button "Change" at bounding box center [64, 345] width 96 height 30
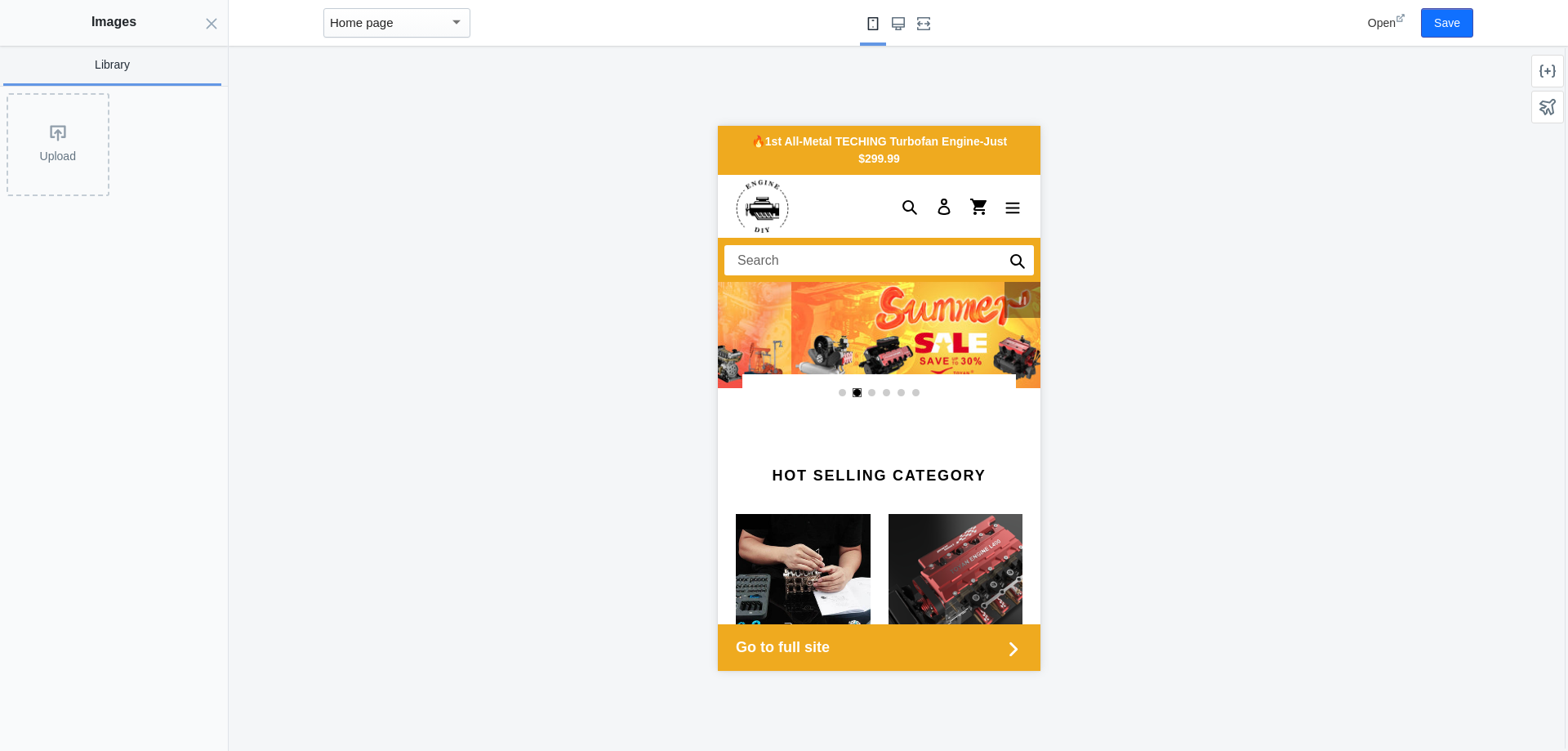
scroll to position [0, 1552]
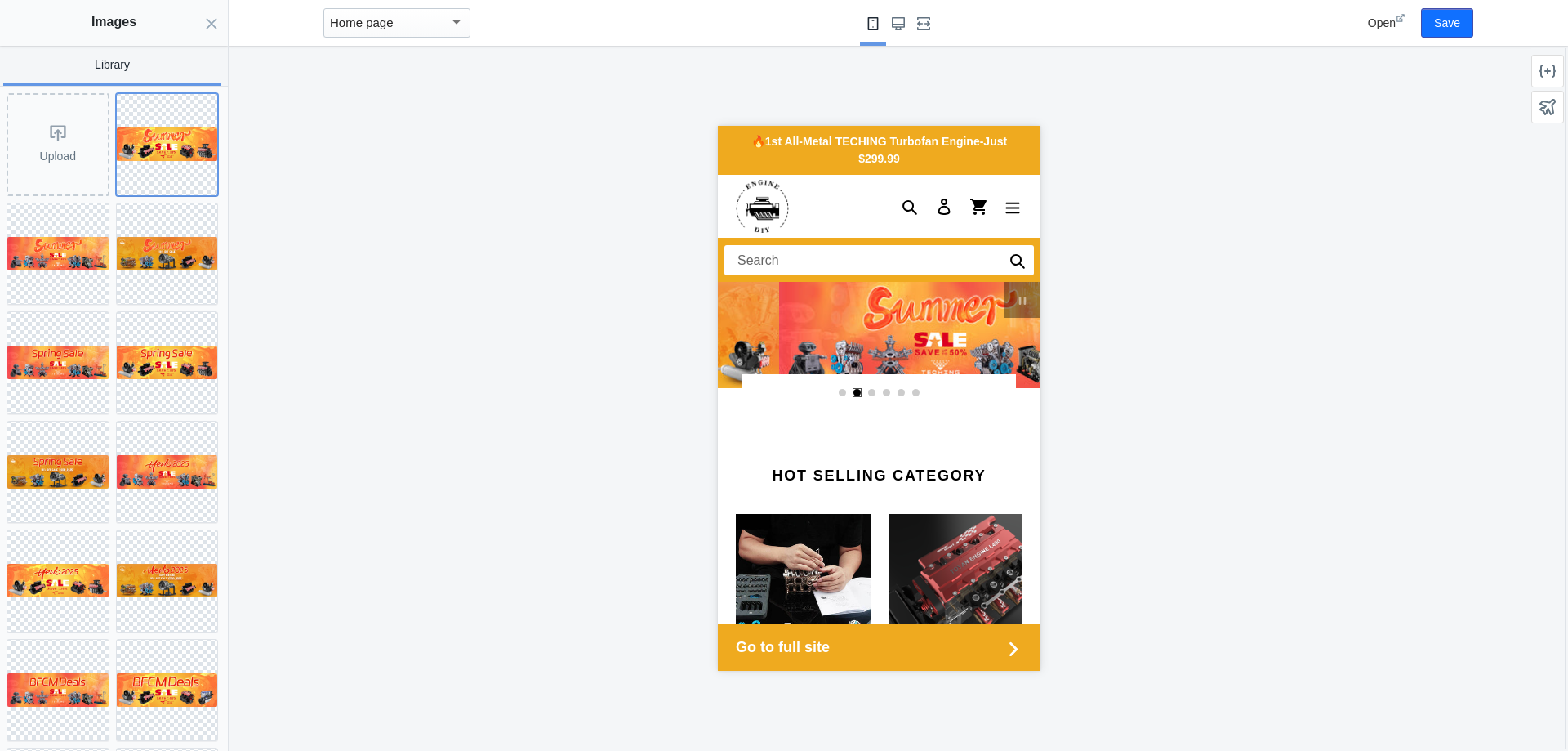
click at [187, 153] on img at bounding box center [168, 144] width 101 height 34
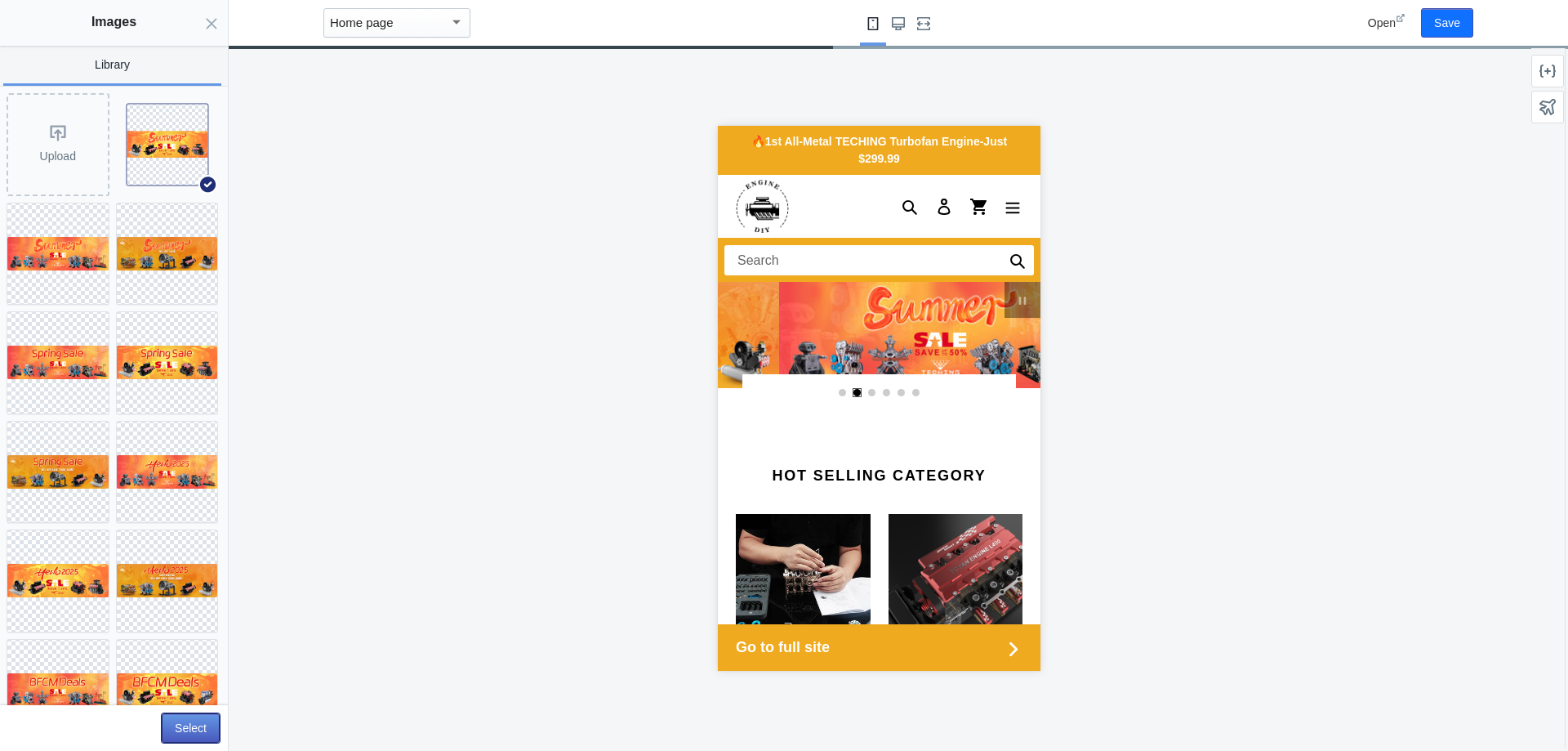
click at [175, 730] on button "Select" at bounding box center [191, 727] width 58 height 30
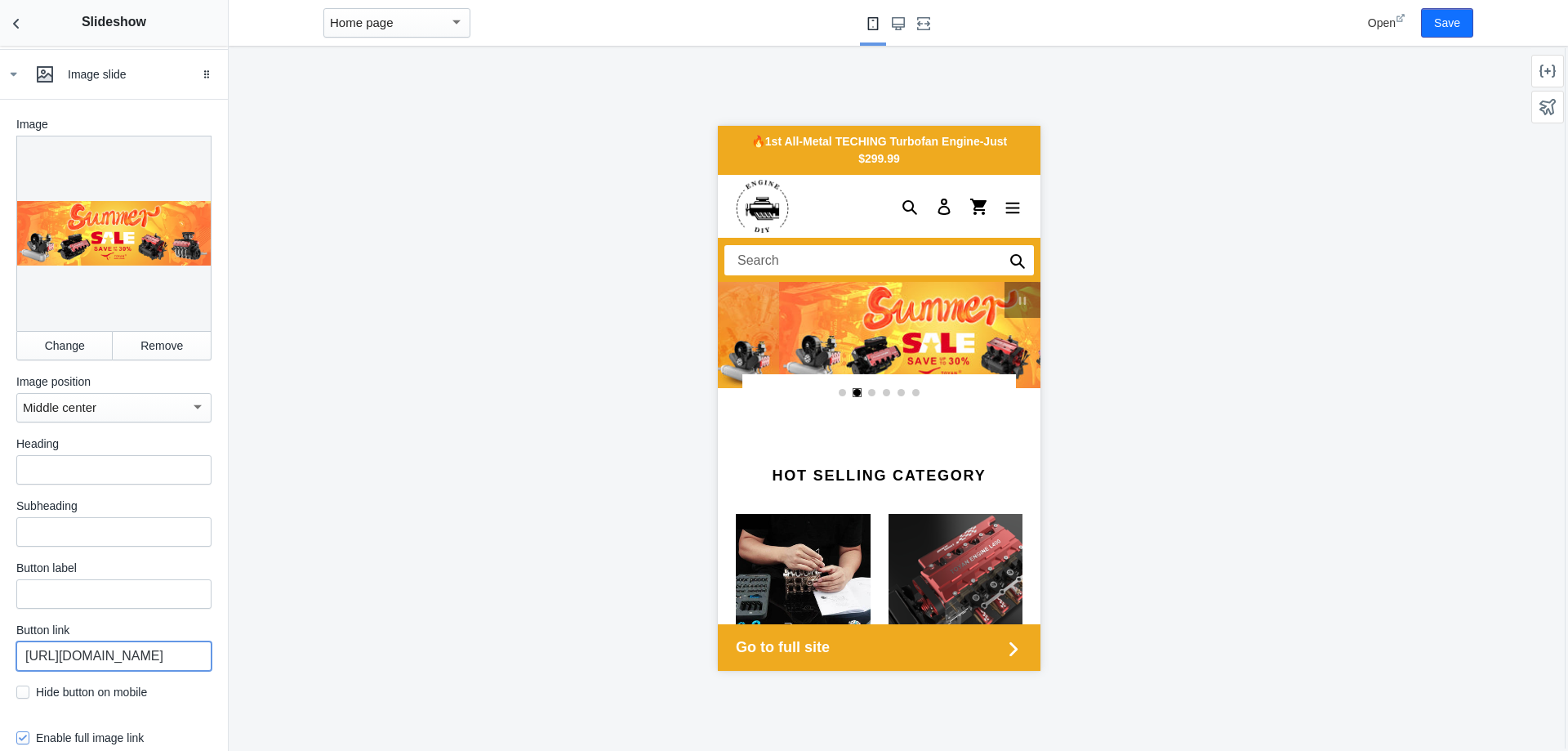
drag, startPoint x: 137, startPoint y: 646, endPoint x: 243, endPoint y: 651, distance: 106.1
click at [229, 657] on main "Debut AMP - by Shop Sheriff Save Sections Theme settings Header Slideshow Hide …" at bounding box center [784, 375] width 1568 height 751
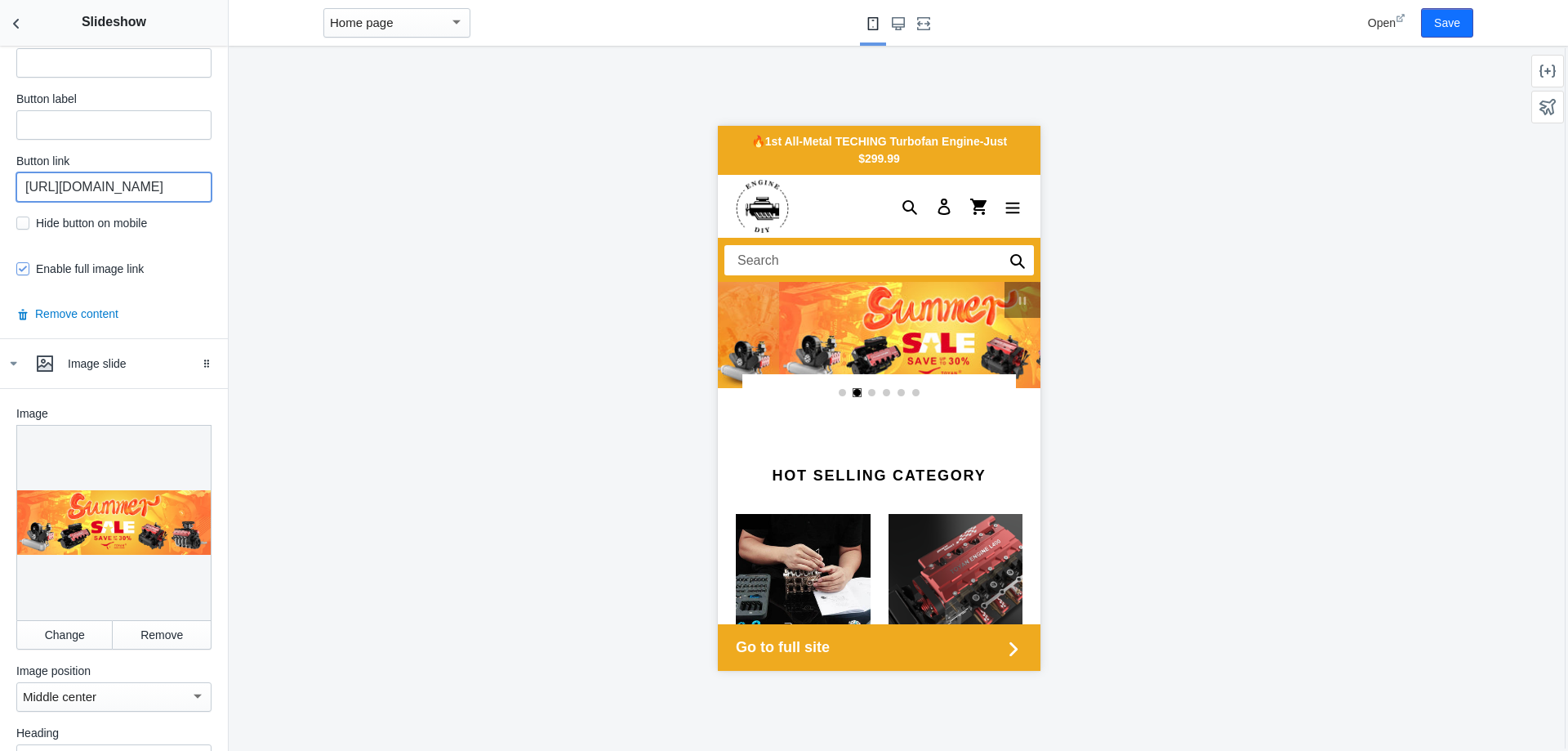
scroll to position [1653, 0]
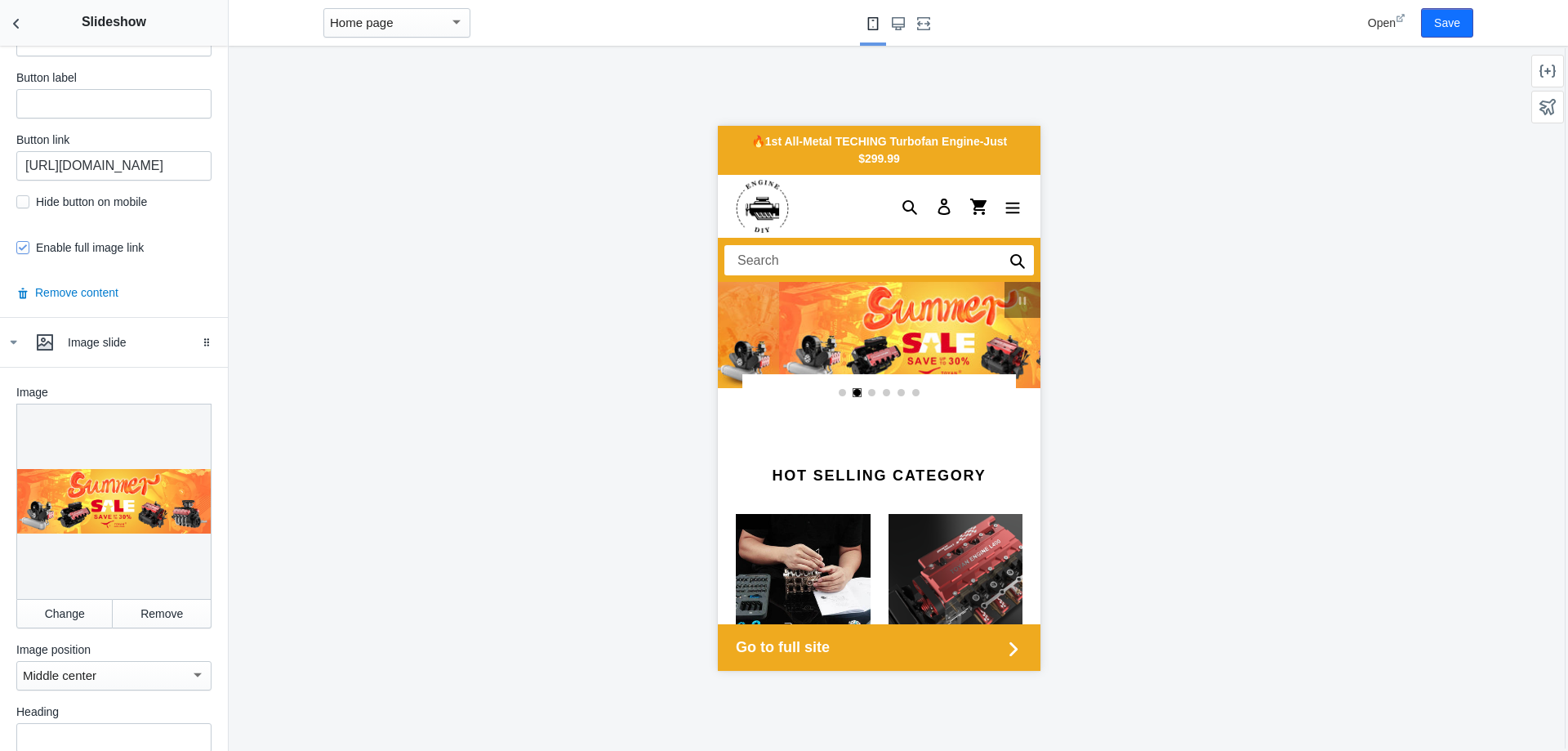
click at [107, 489] on div at bounding box center [114, 502] width 196 height 196
click at [61, 598] on button "Change" at bounding box center [64, 613] width 96 height 30
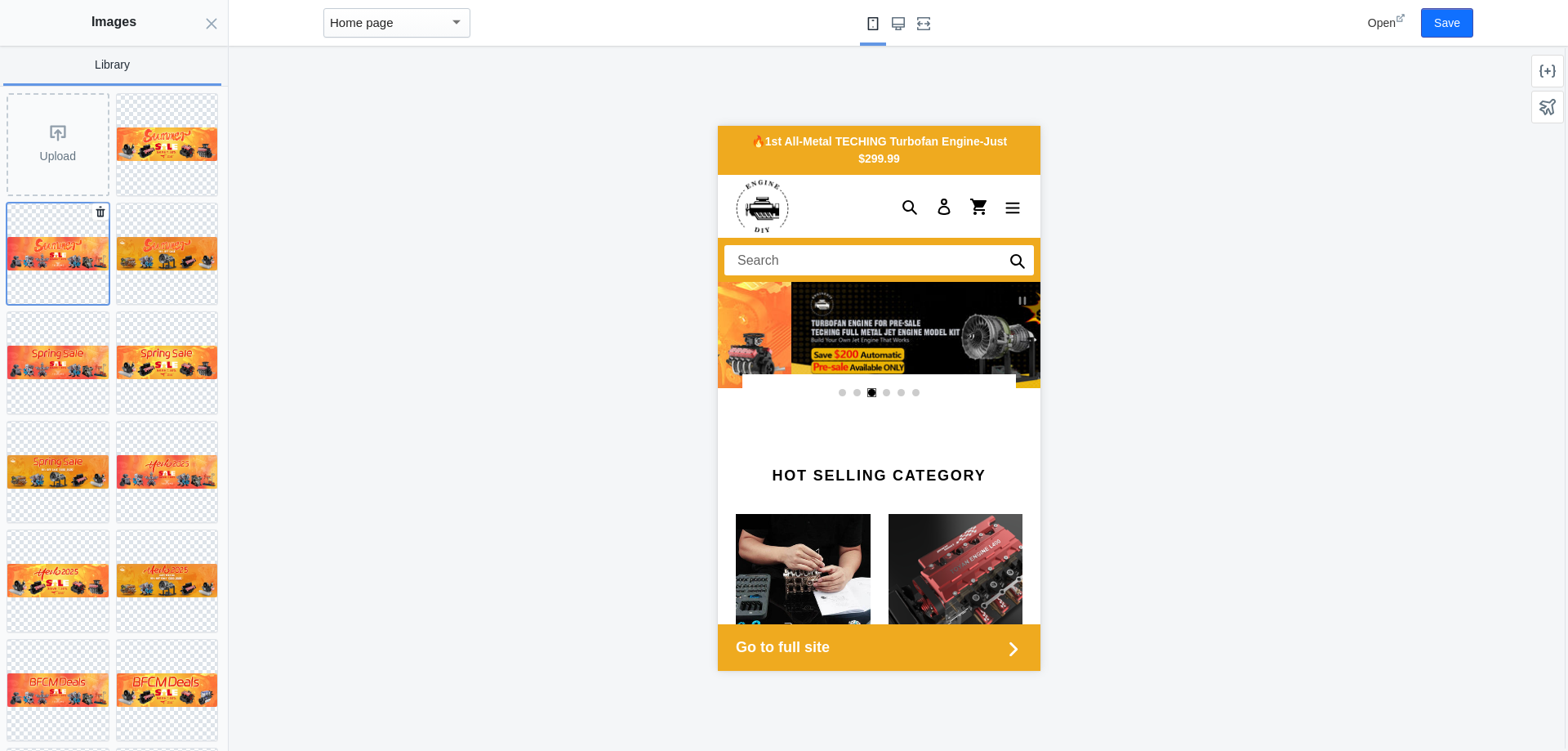
click at [46, 250] on img at bounding box center [58, 254] width 101 height 34
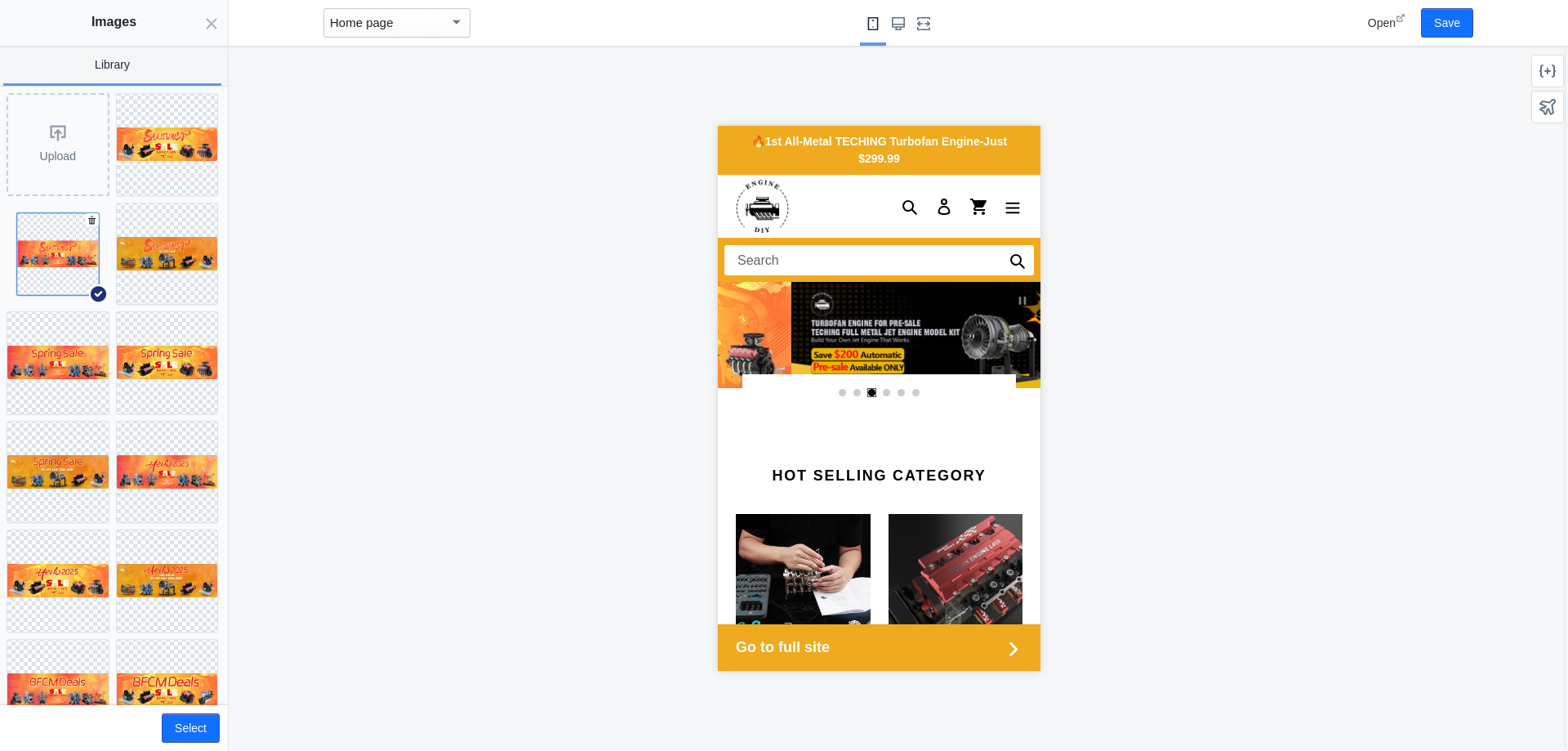
scroll to position [0, 1552]
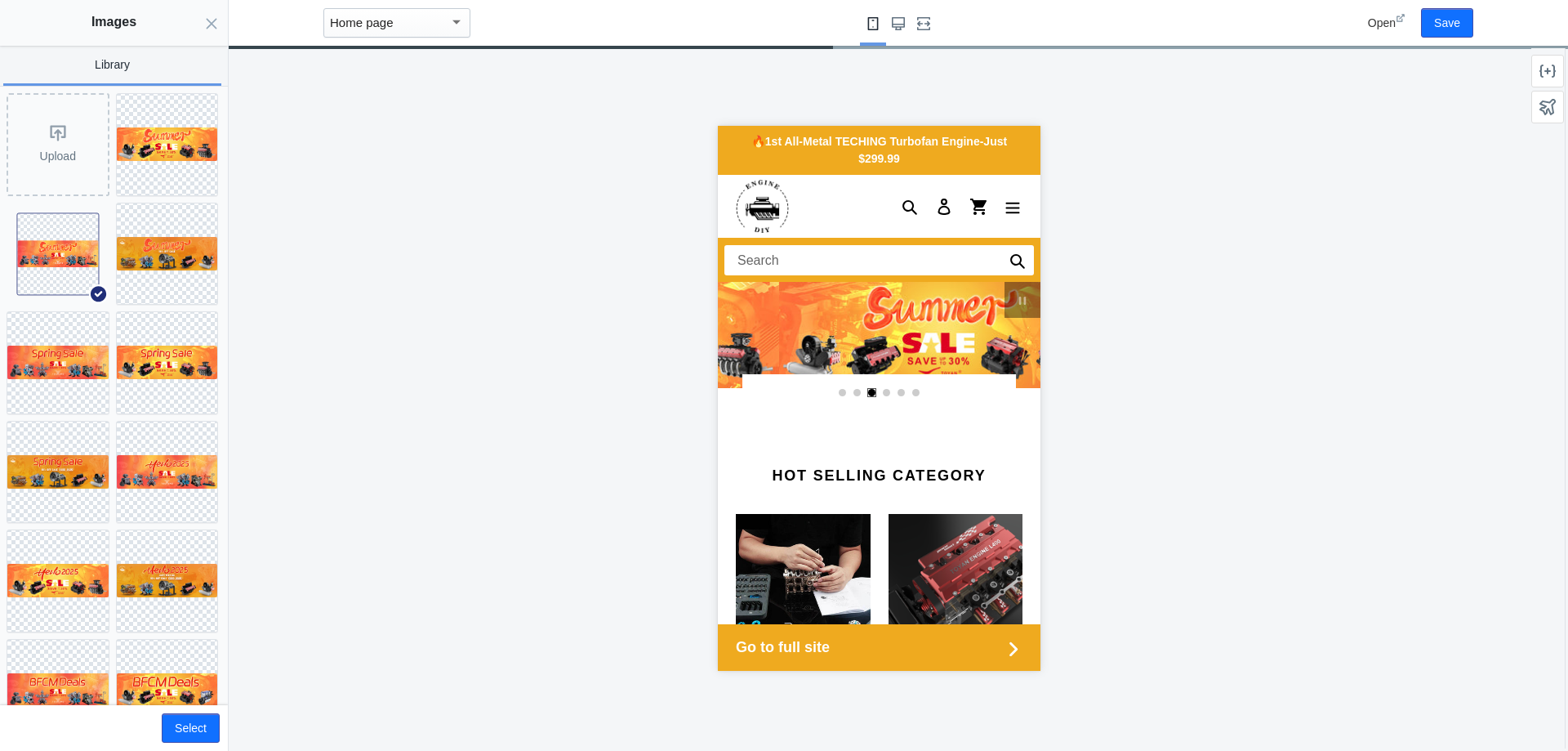
click at [201, 743] on div "Select" at bounding box center [114, 727] width 228 height 46
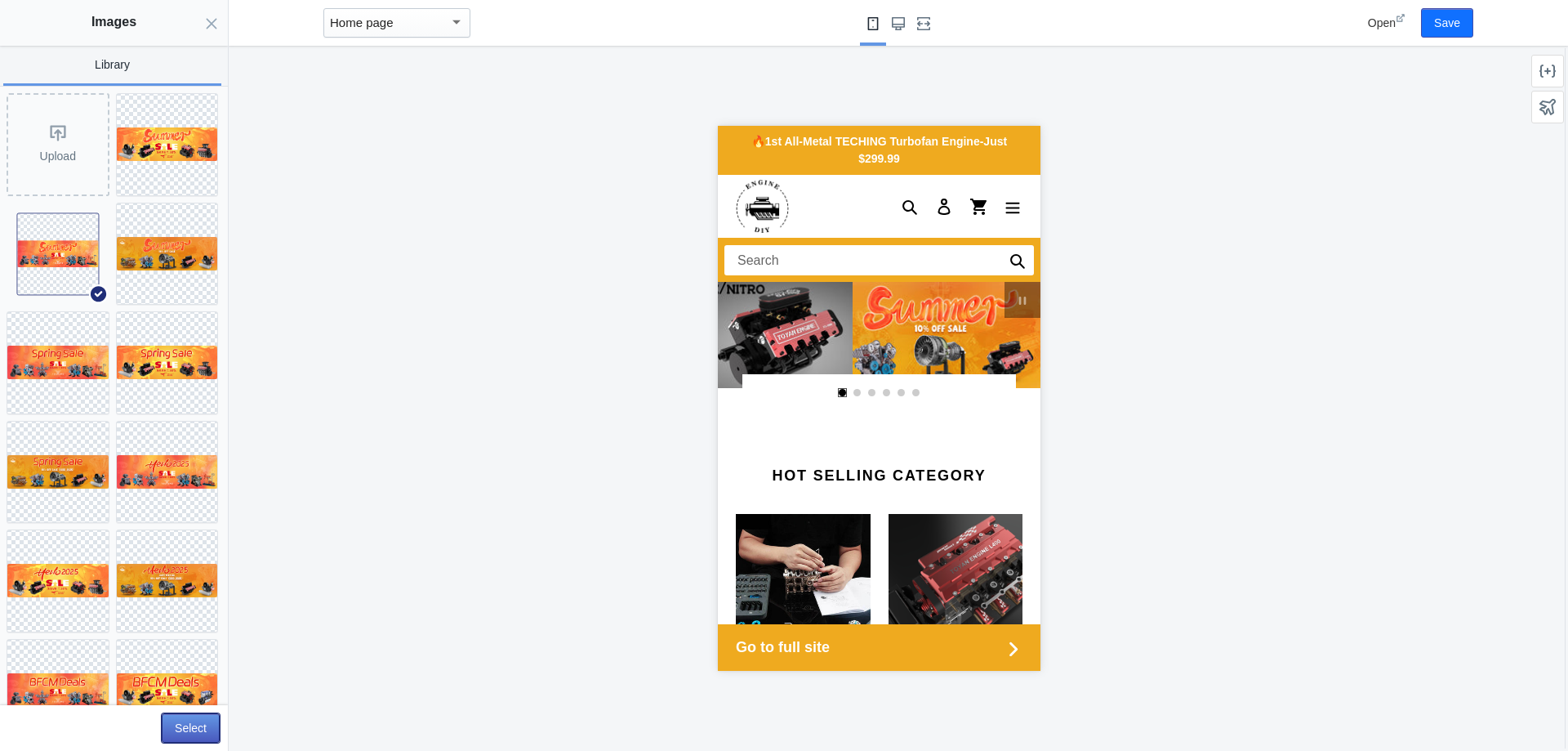
click at [202, 725] on button "Select" at bounding box center [191, 727] width 58 height 30
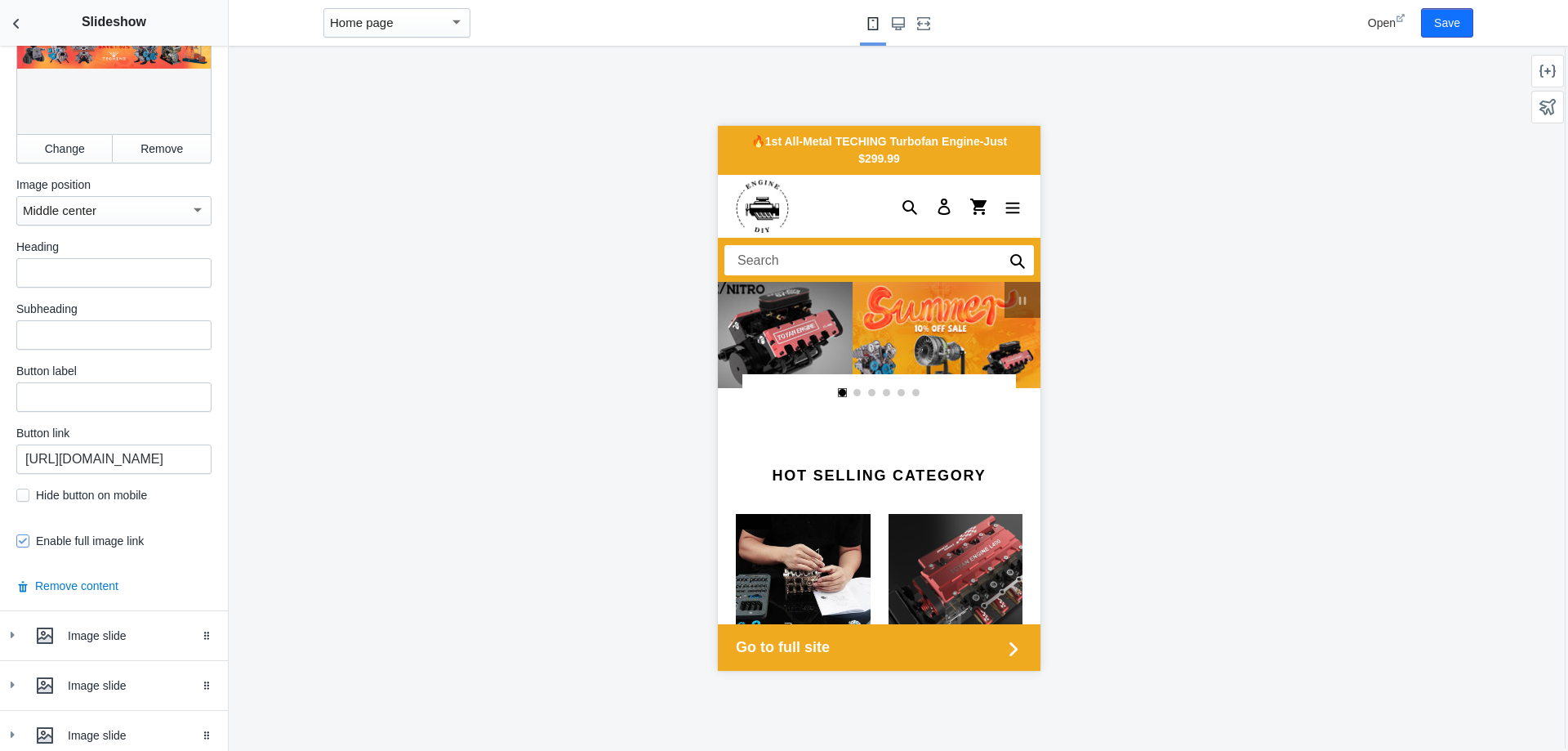
scroll to position [2234, 0]
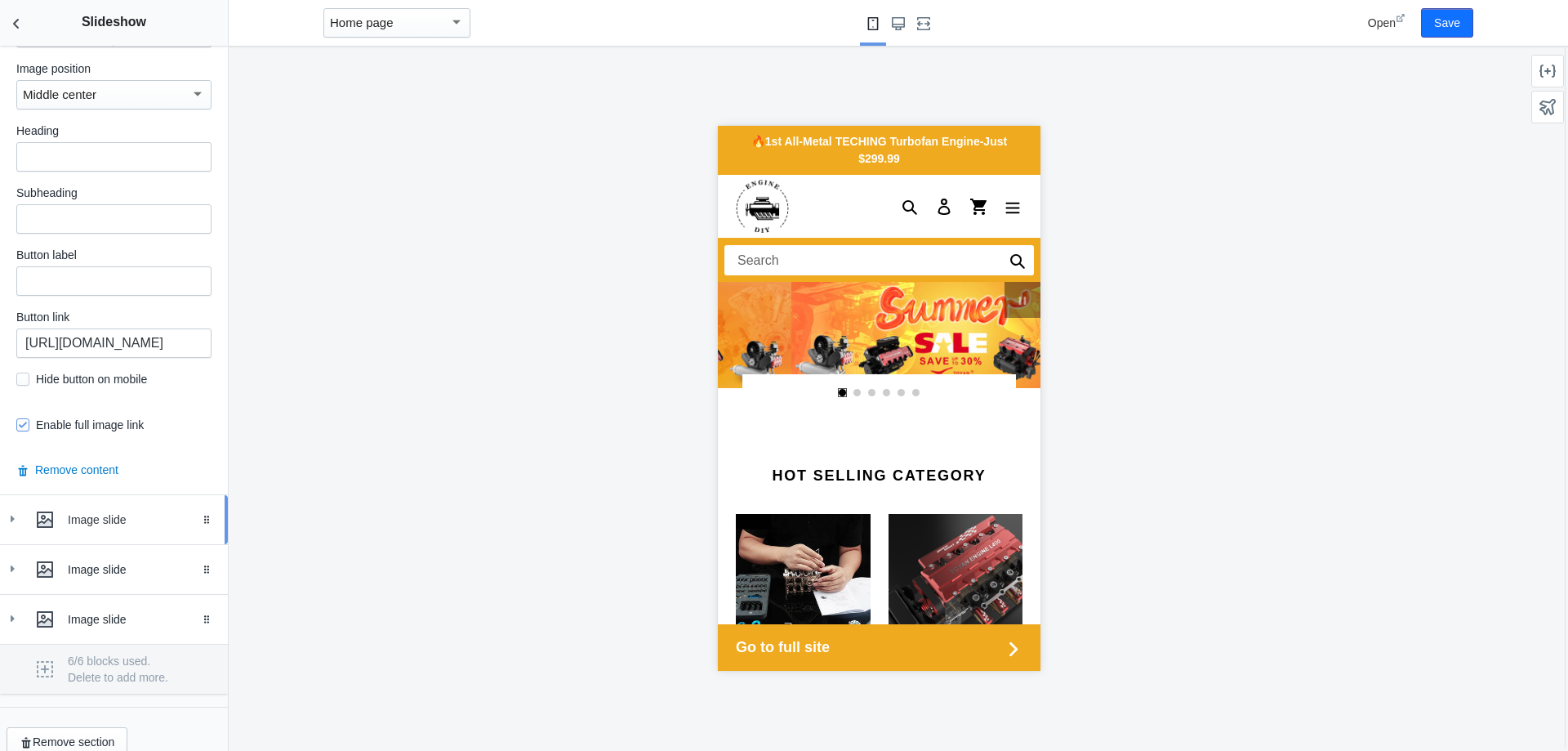
click at [144, 518] on link "Image slide Drag to reorder" at bounding box center [114, 519] width 228 height 49
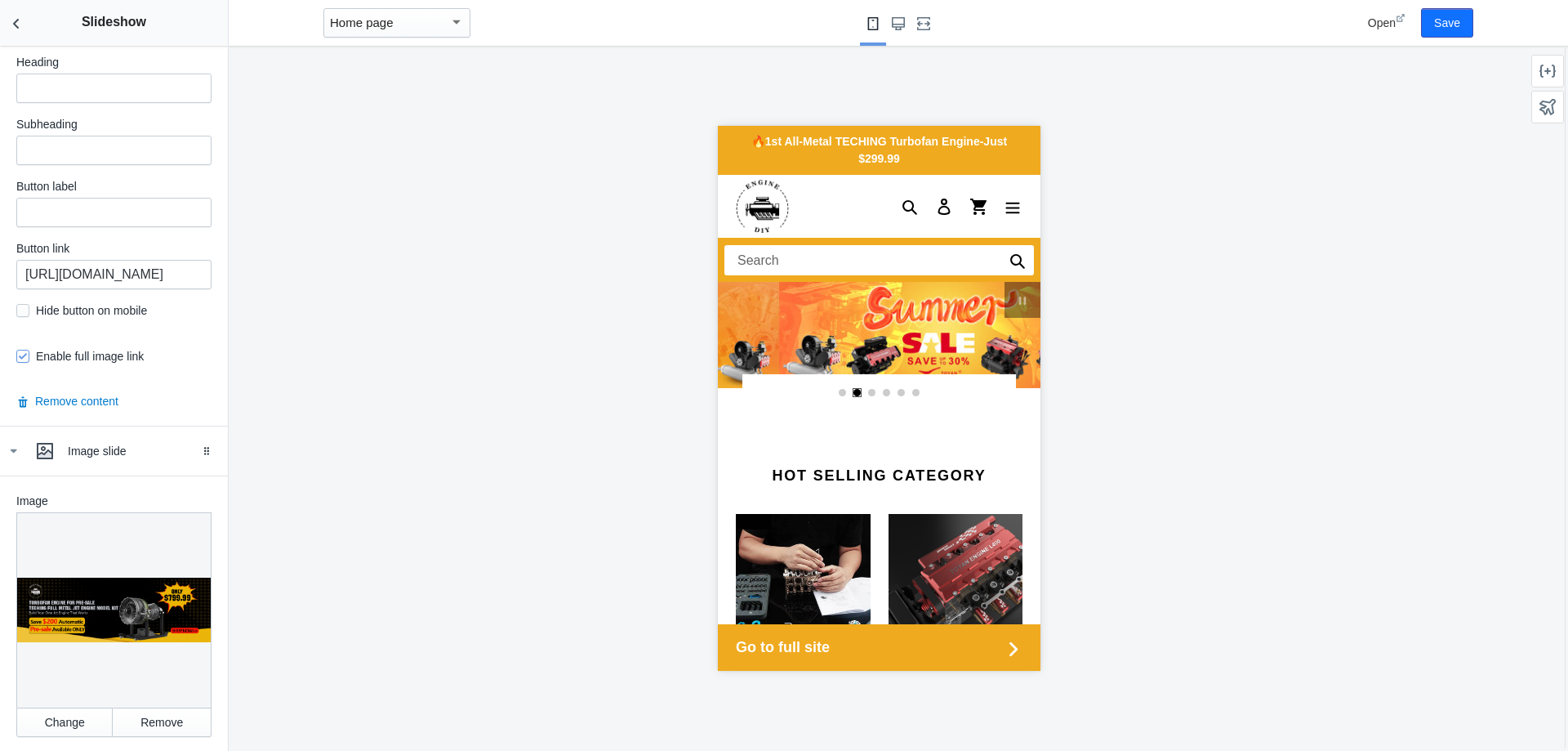
scroll to position [2397, 0]
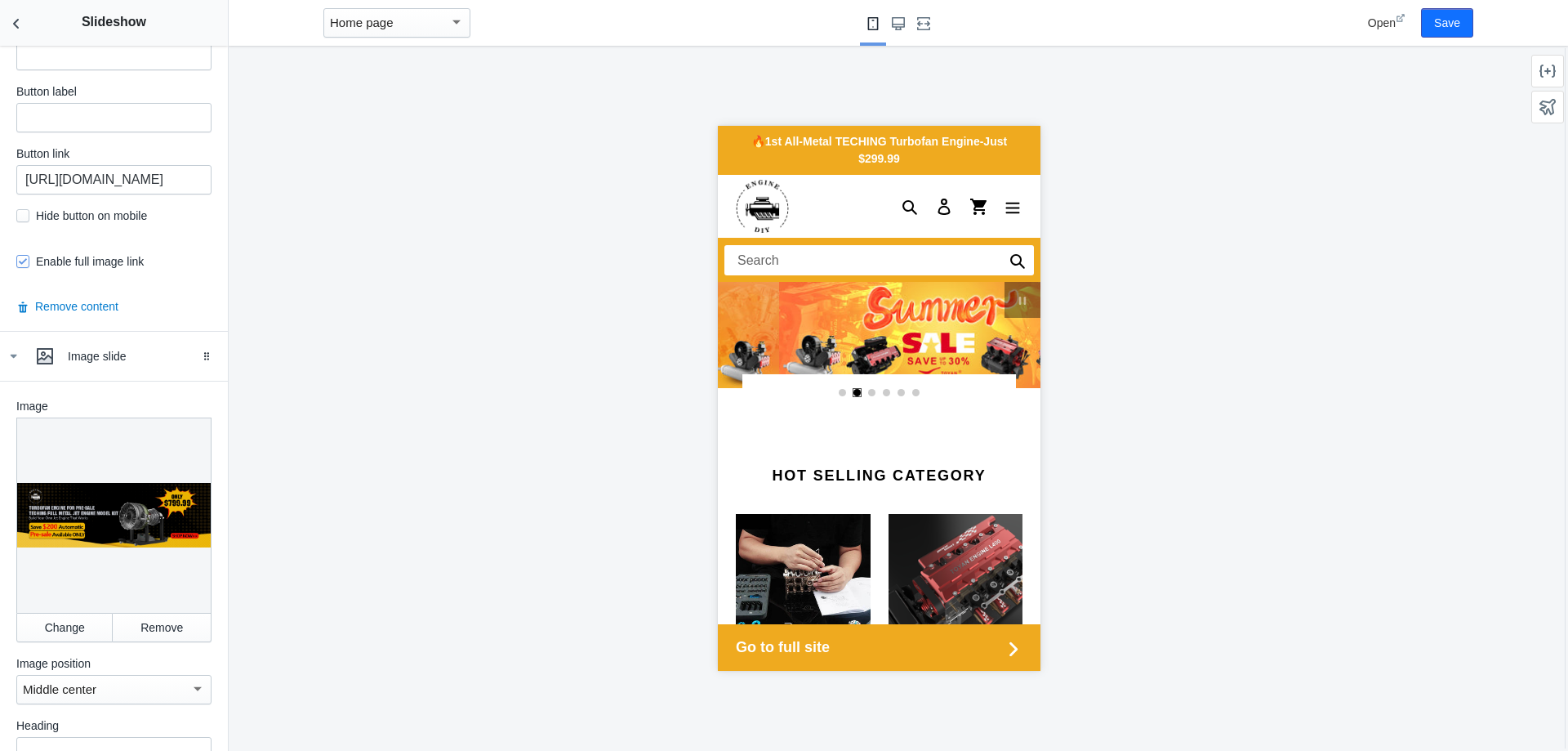
click at [78, 487] on div at bounding box center [114, 515] width 196 height 196
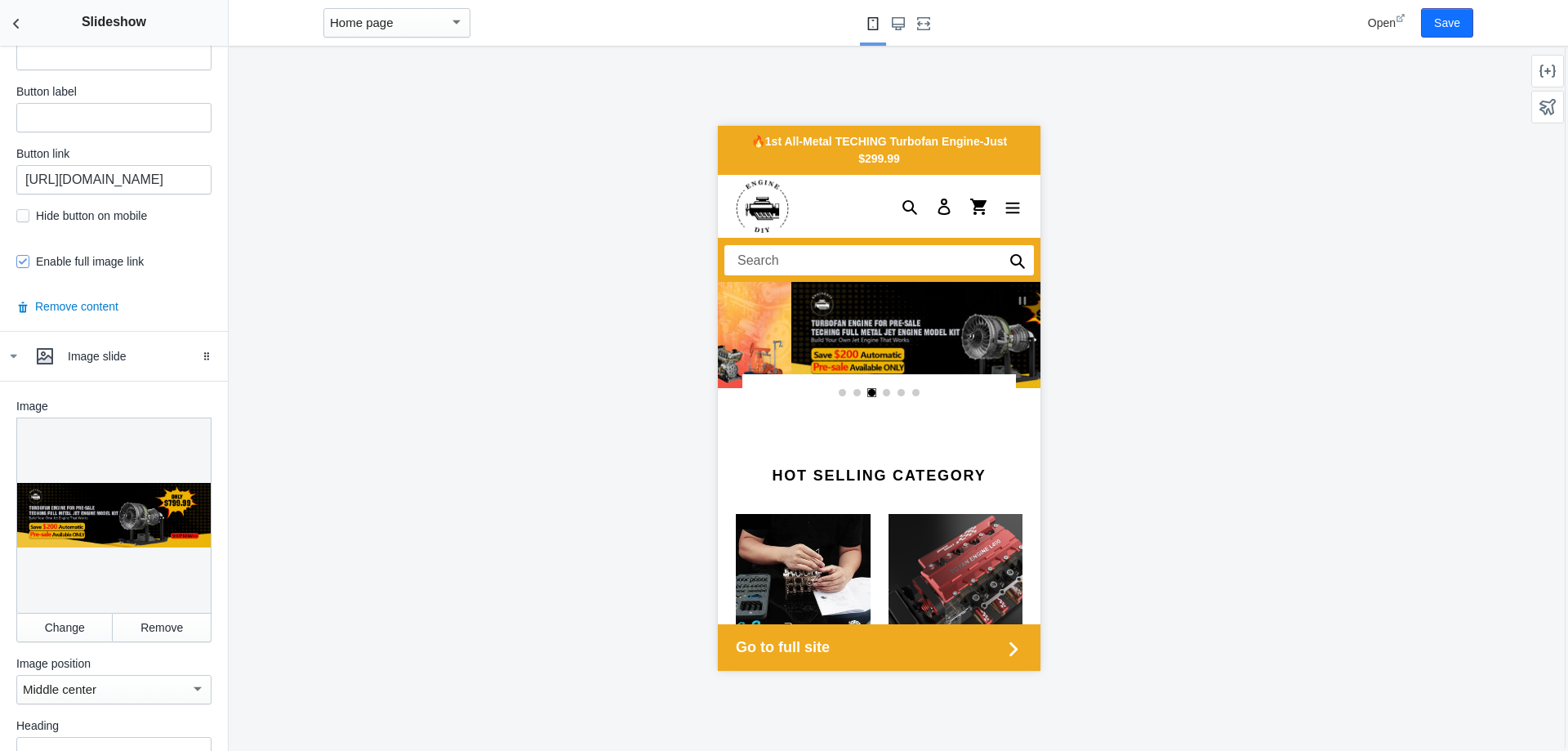
scroll to position [0, 1552]
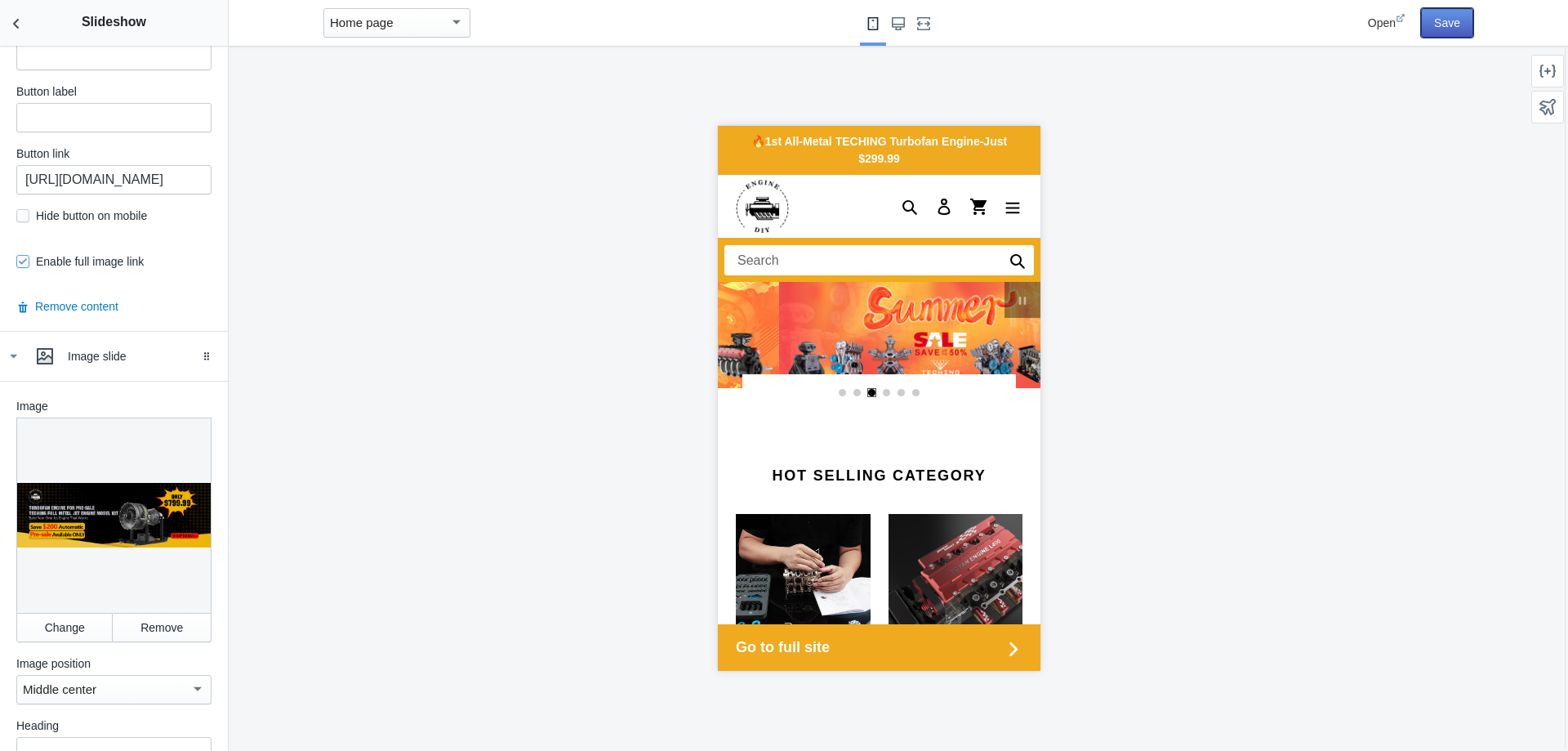
click at [1456, 25] on button "Save" at bounding box center [1447, 23] width 52 height 30
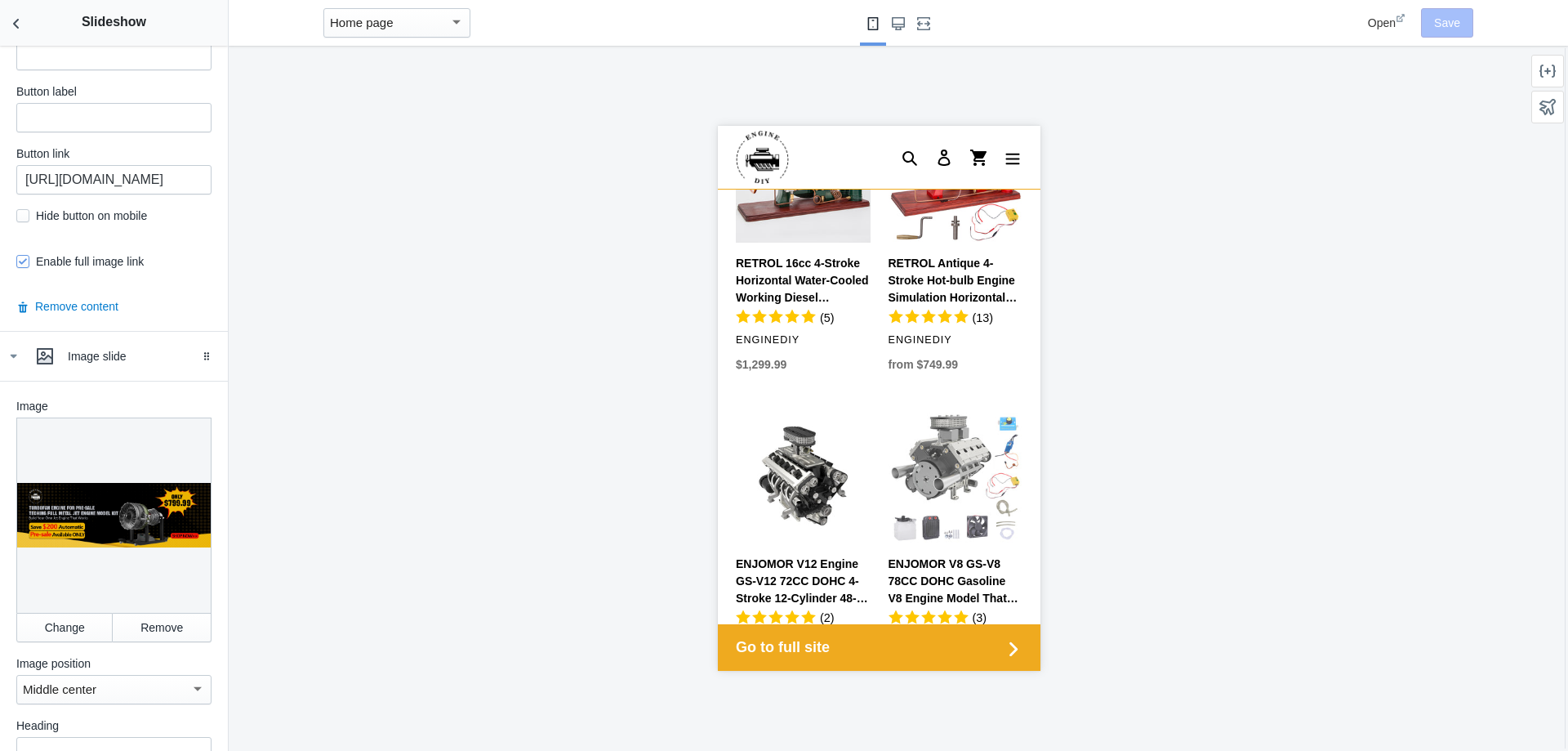
scroll to position [0, 0]
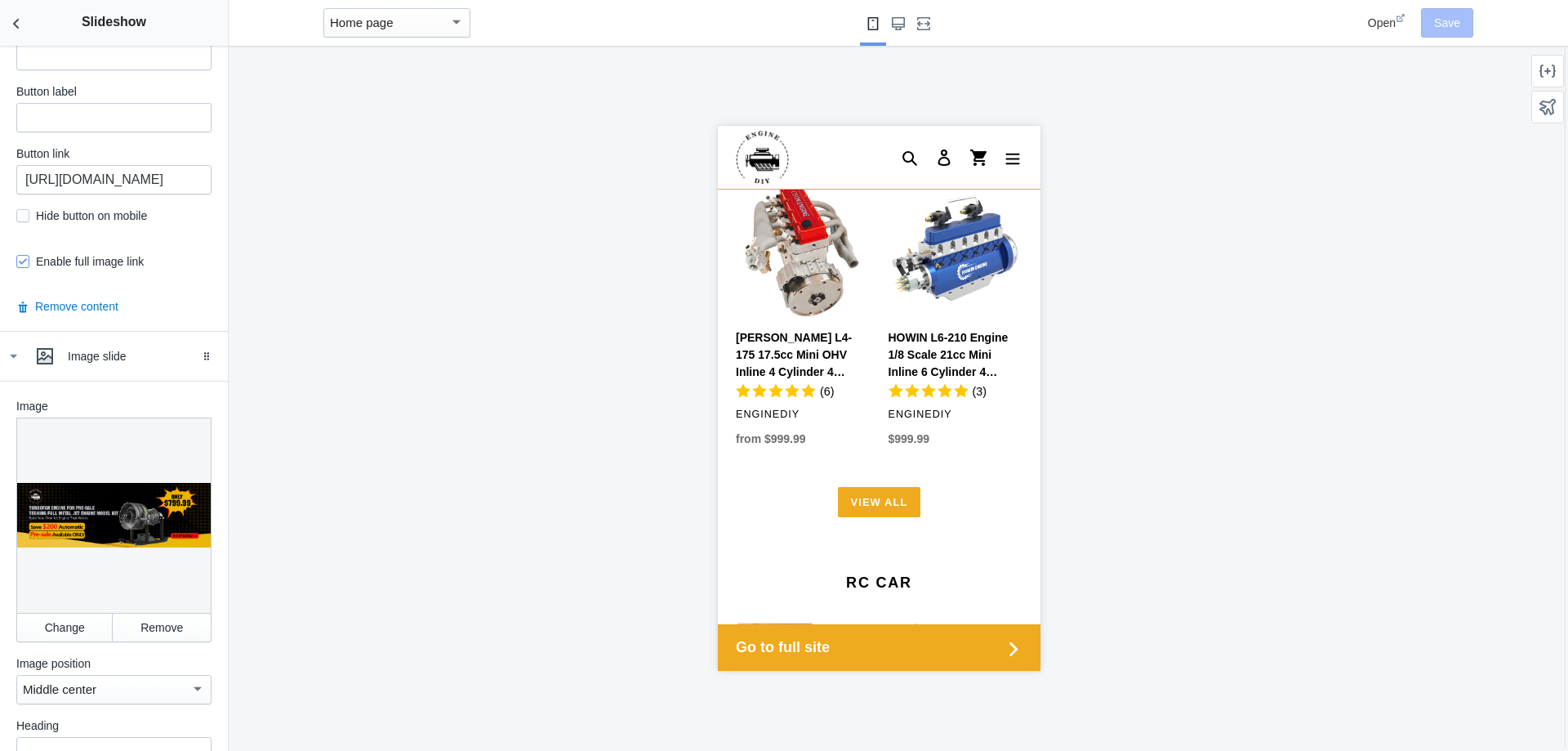
click at [791, 748] on div at bounding box center [878, 398] width 1301 height 705
